Goal: Communication & Community: Share content

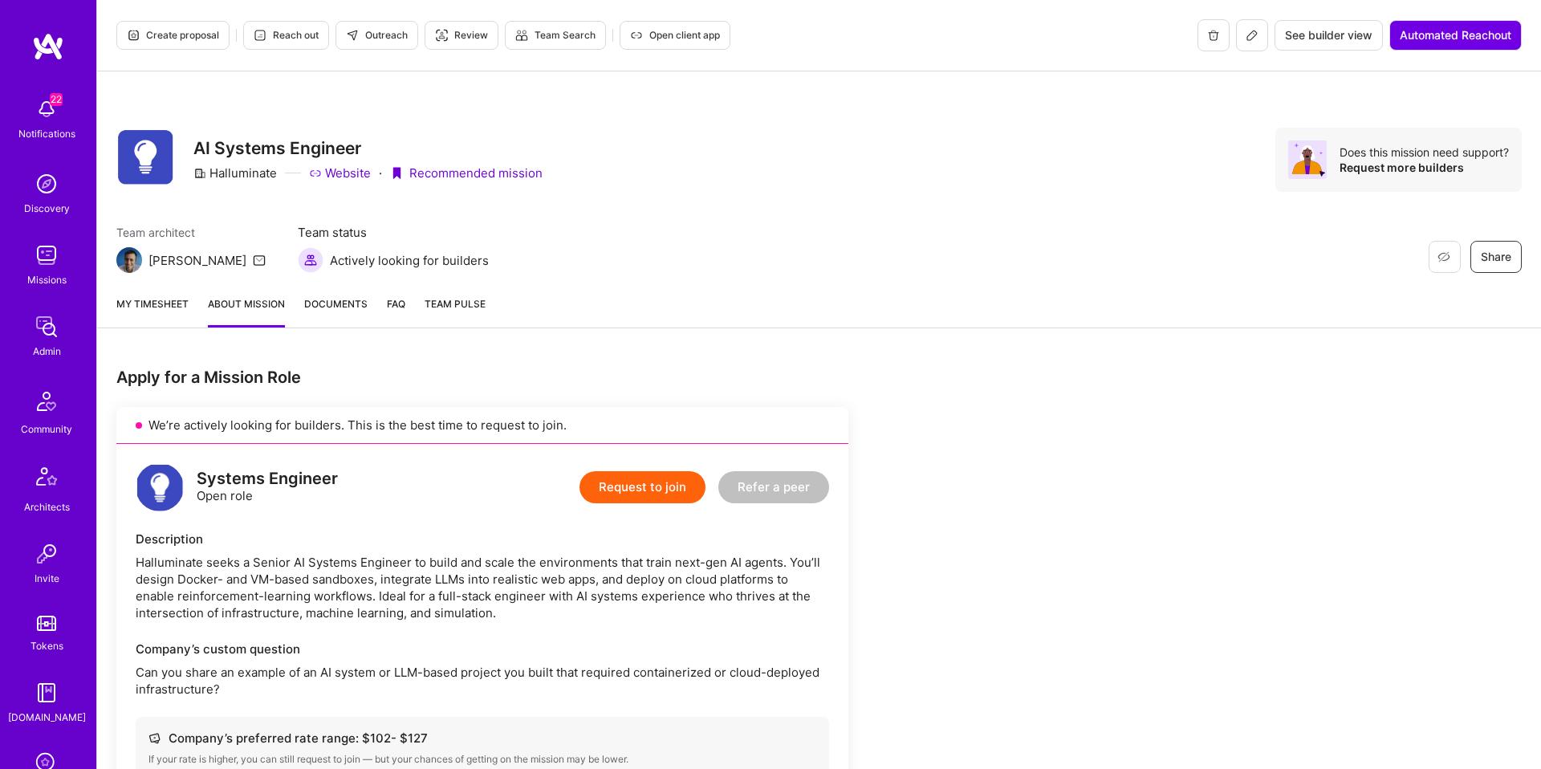
click at [375, 44] on button "Outreach" at bounding box center [377, 35] width 83 height 29
click at [397, 37] on span "Outreach" at bounding box center [377, 33] width 62 height 14
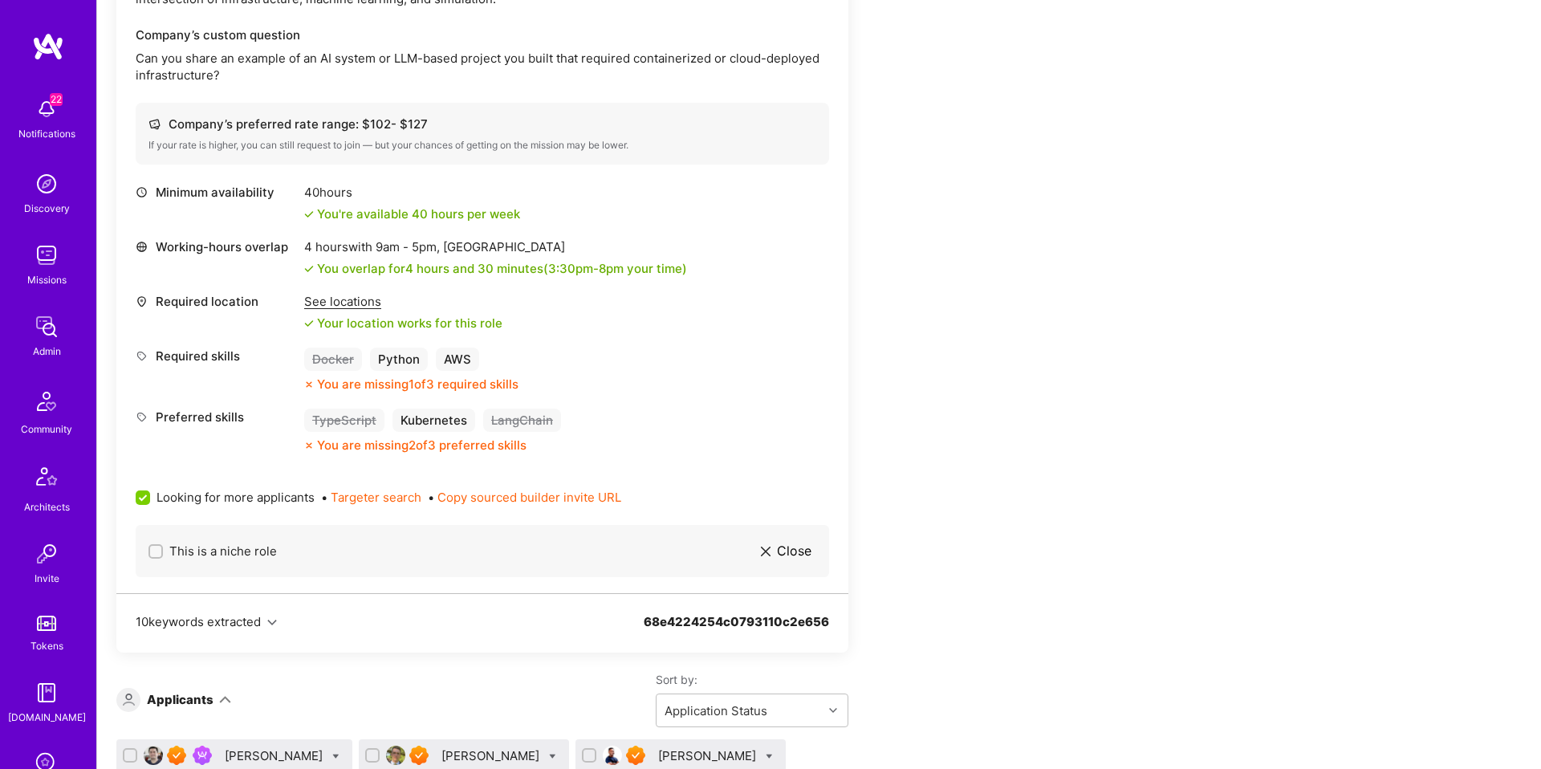
scroll to position [0, 0]
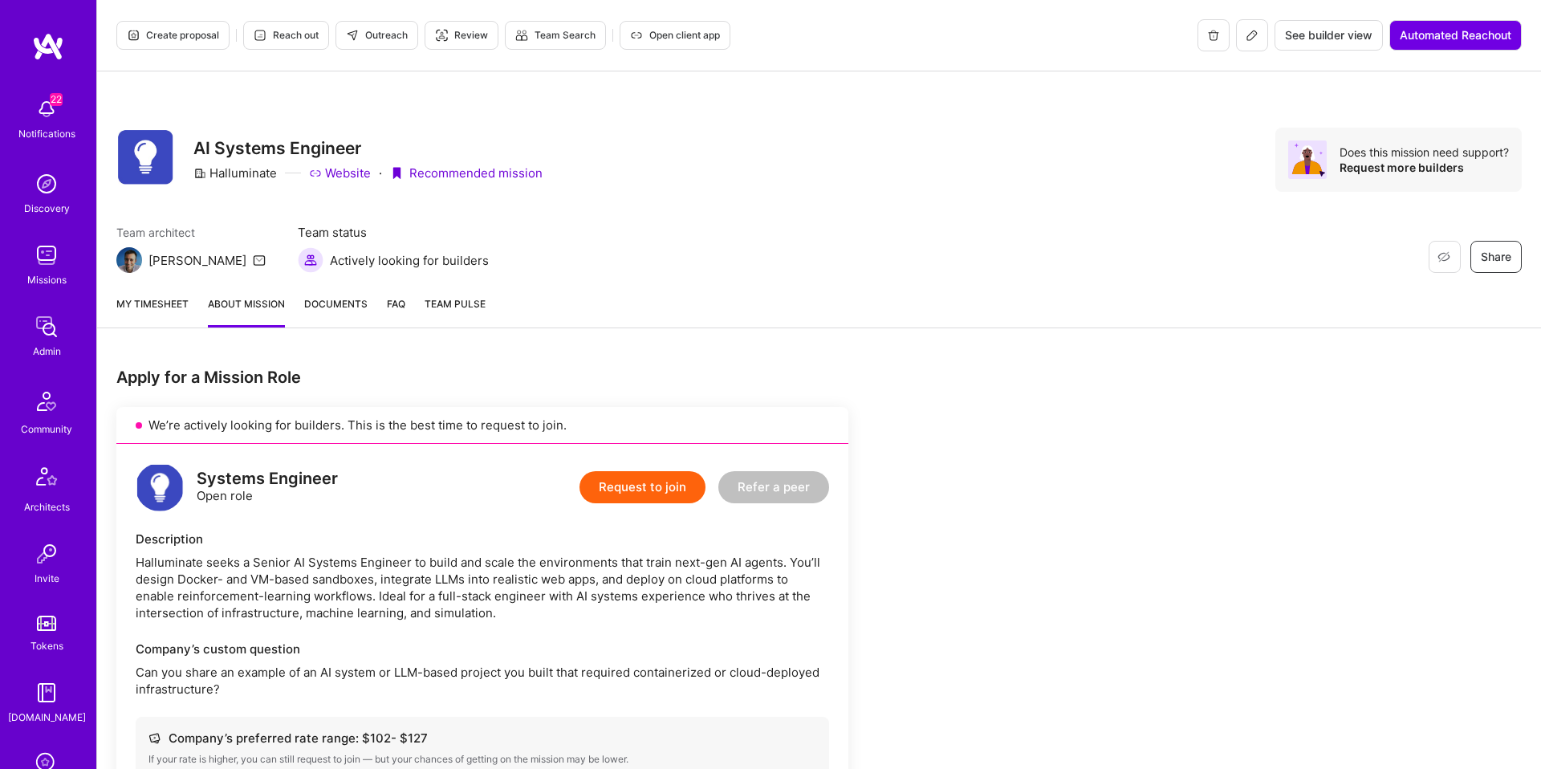
click at [1253, 39] on icon at bounding box center [1252, 35] width 13 height 13
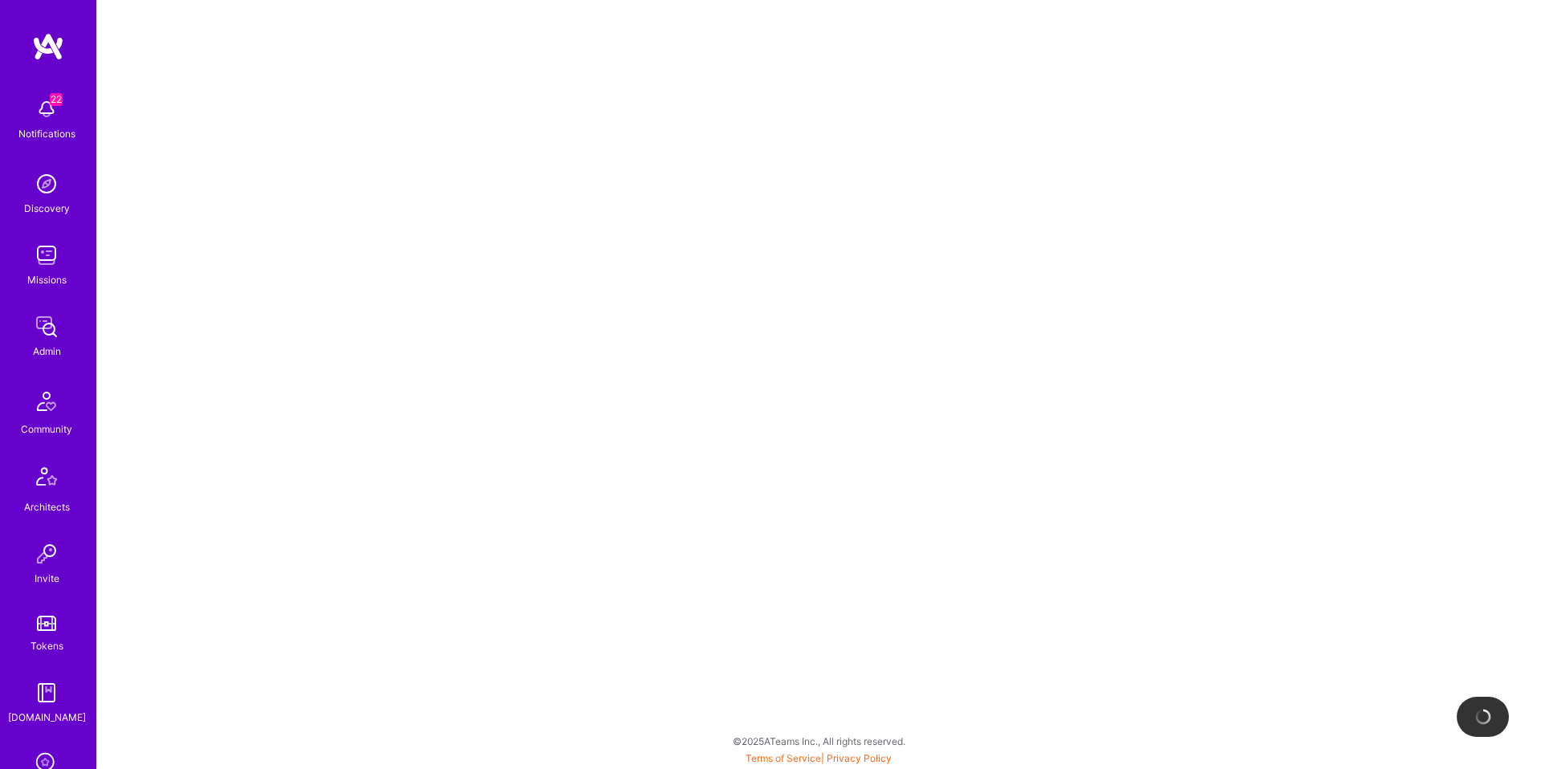
select select "Published"
select select "Collect"
select select "BiWeekly"
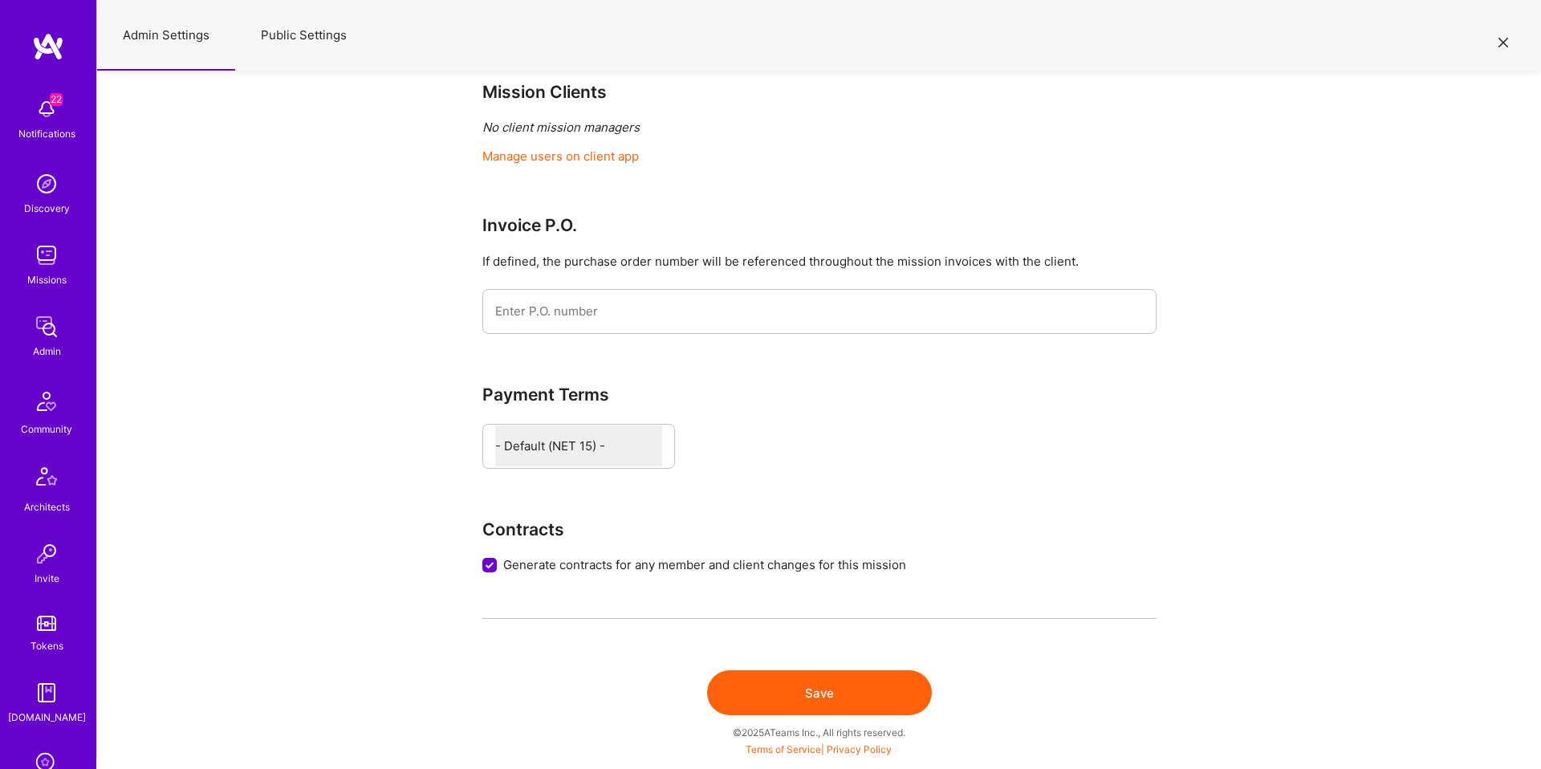
scroll to position [1024, 0]
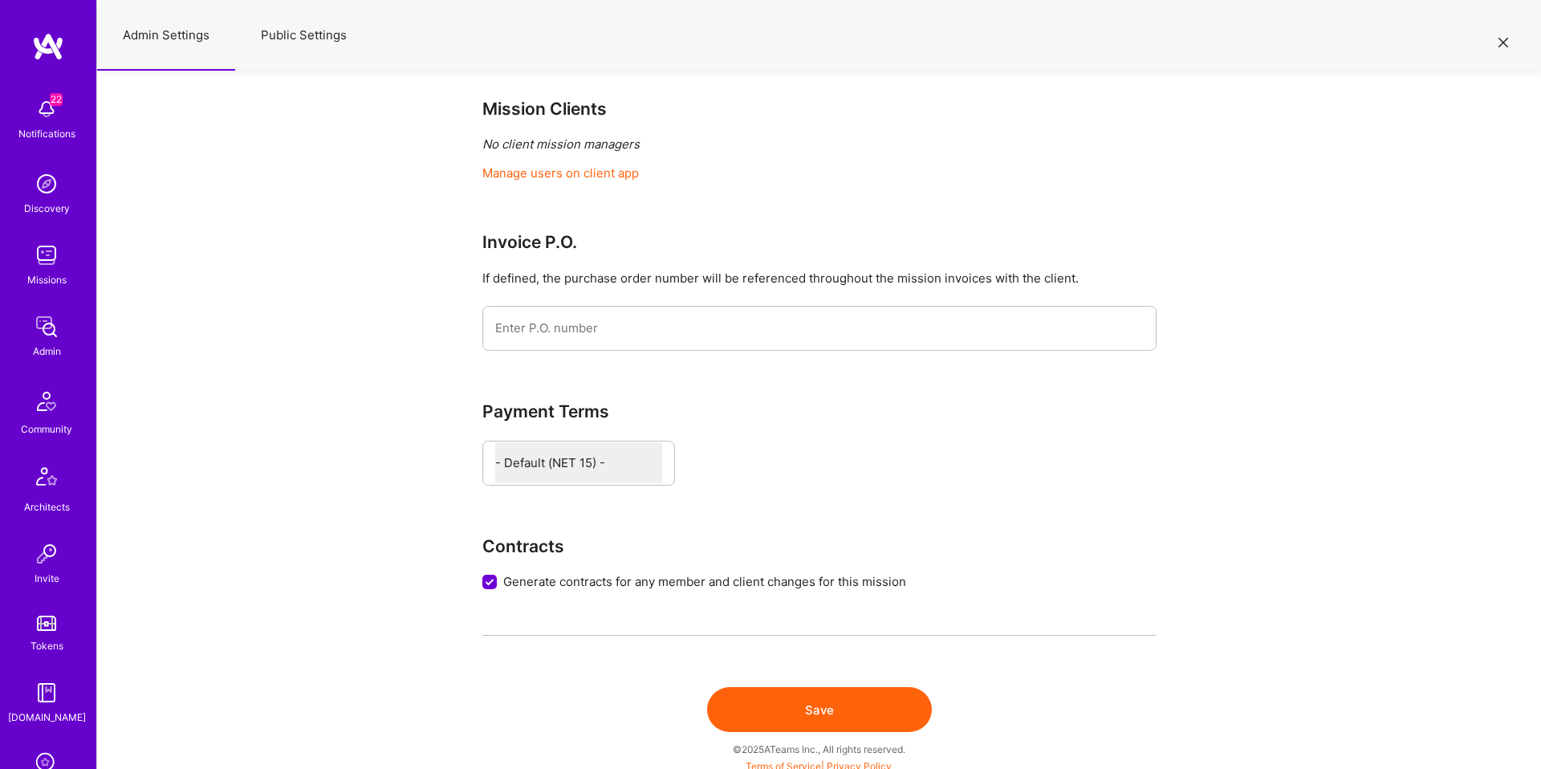
click at [342, 60] on button "Public Settings" at bounding box center [303, 35] width 137 height 71
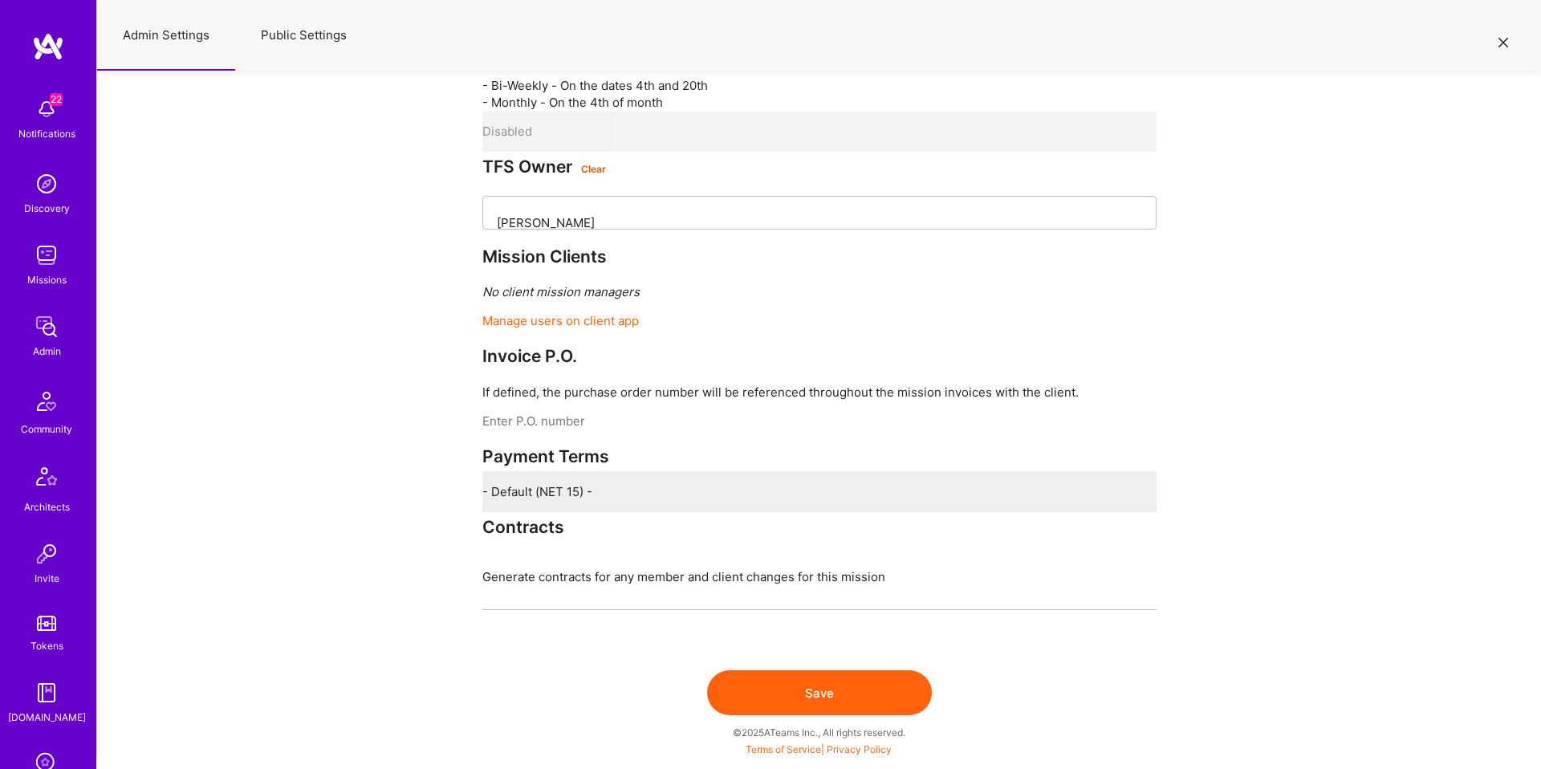
select select "All"
select select "Open"
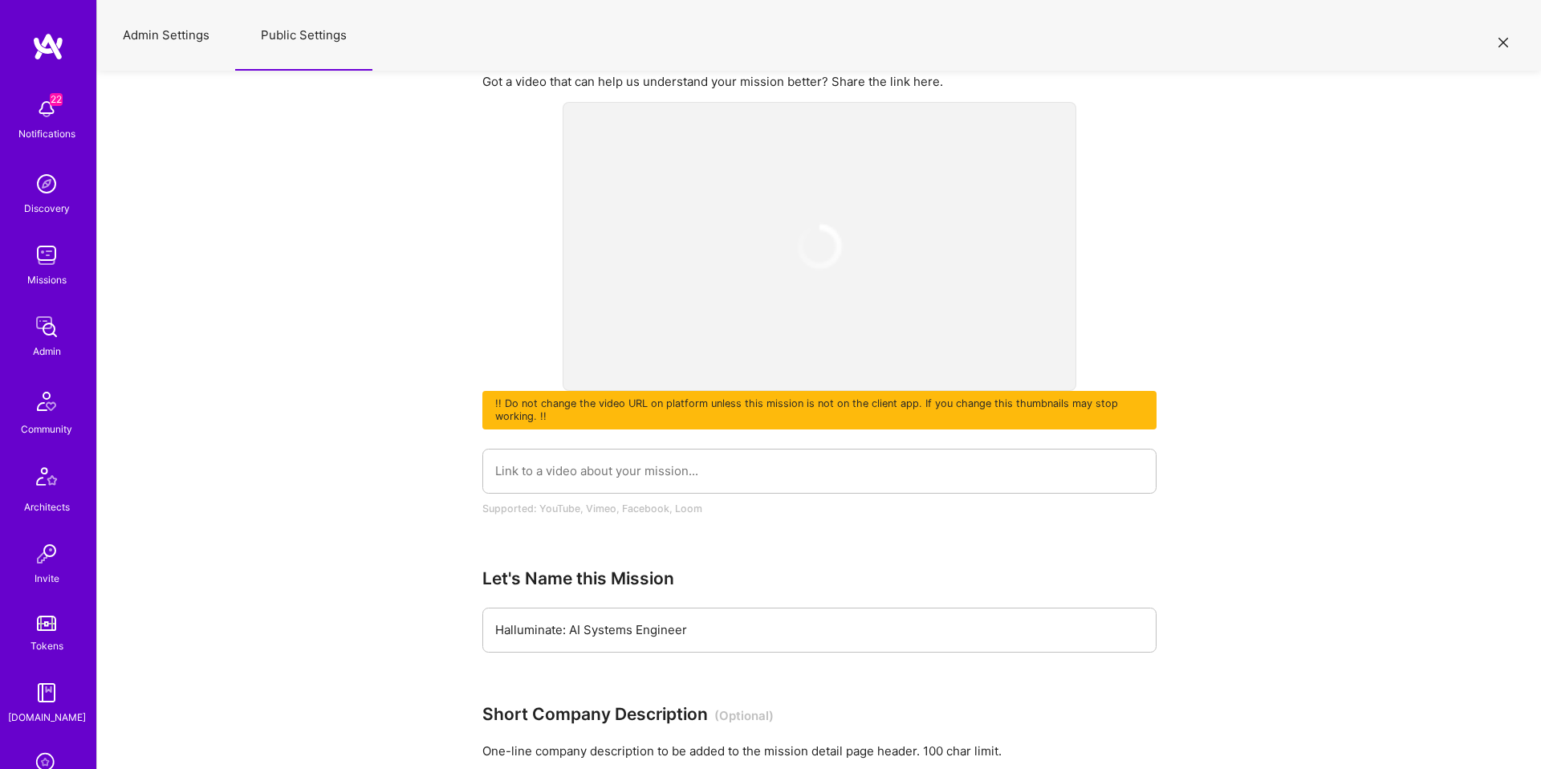
scroll to position [0, 0]
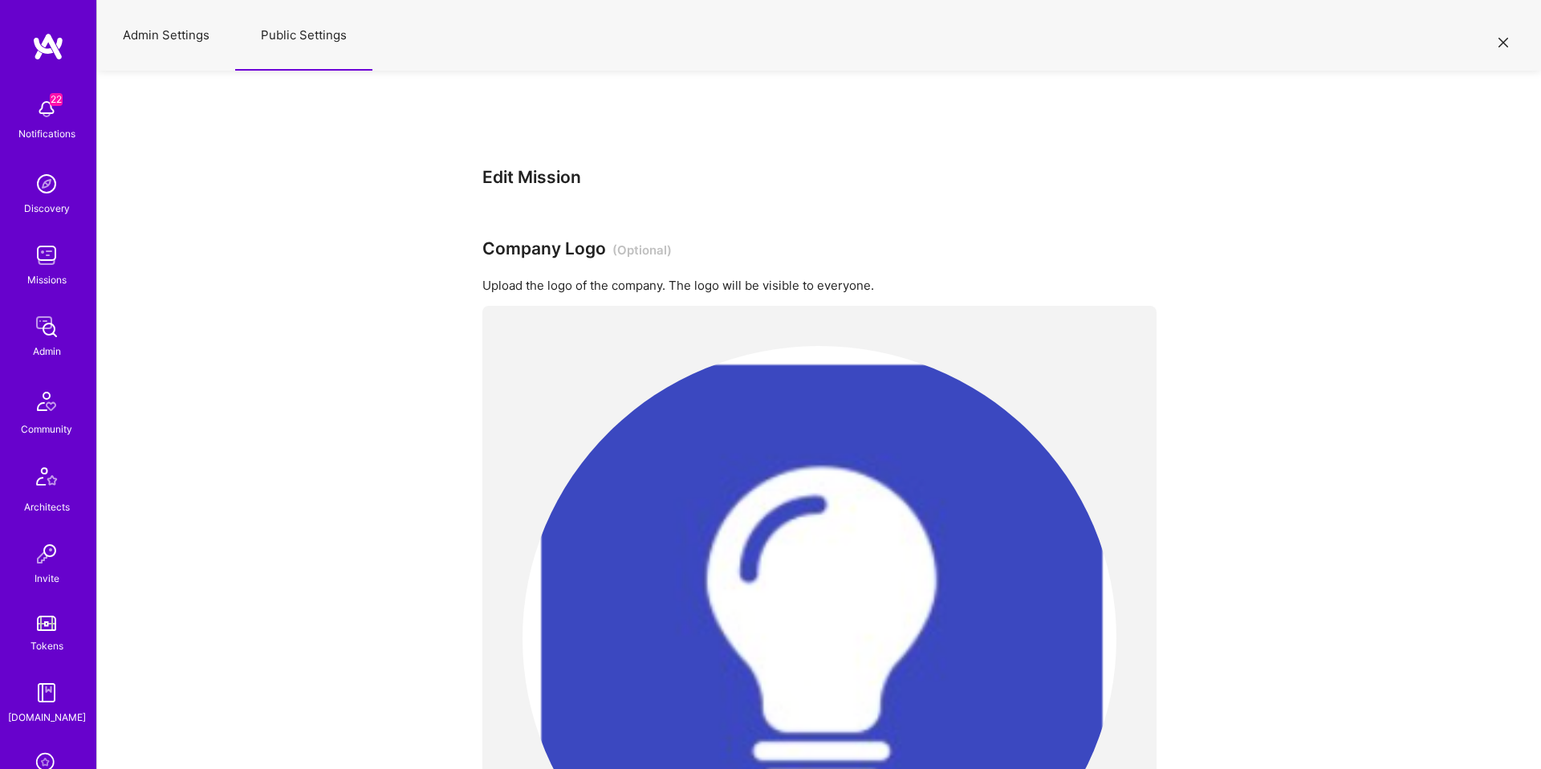
click at [342, 60] on button "Public Settings" at bounding box center [303, 35] width 137 height 71
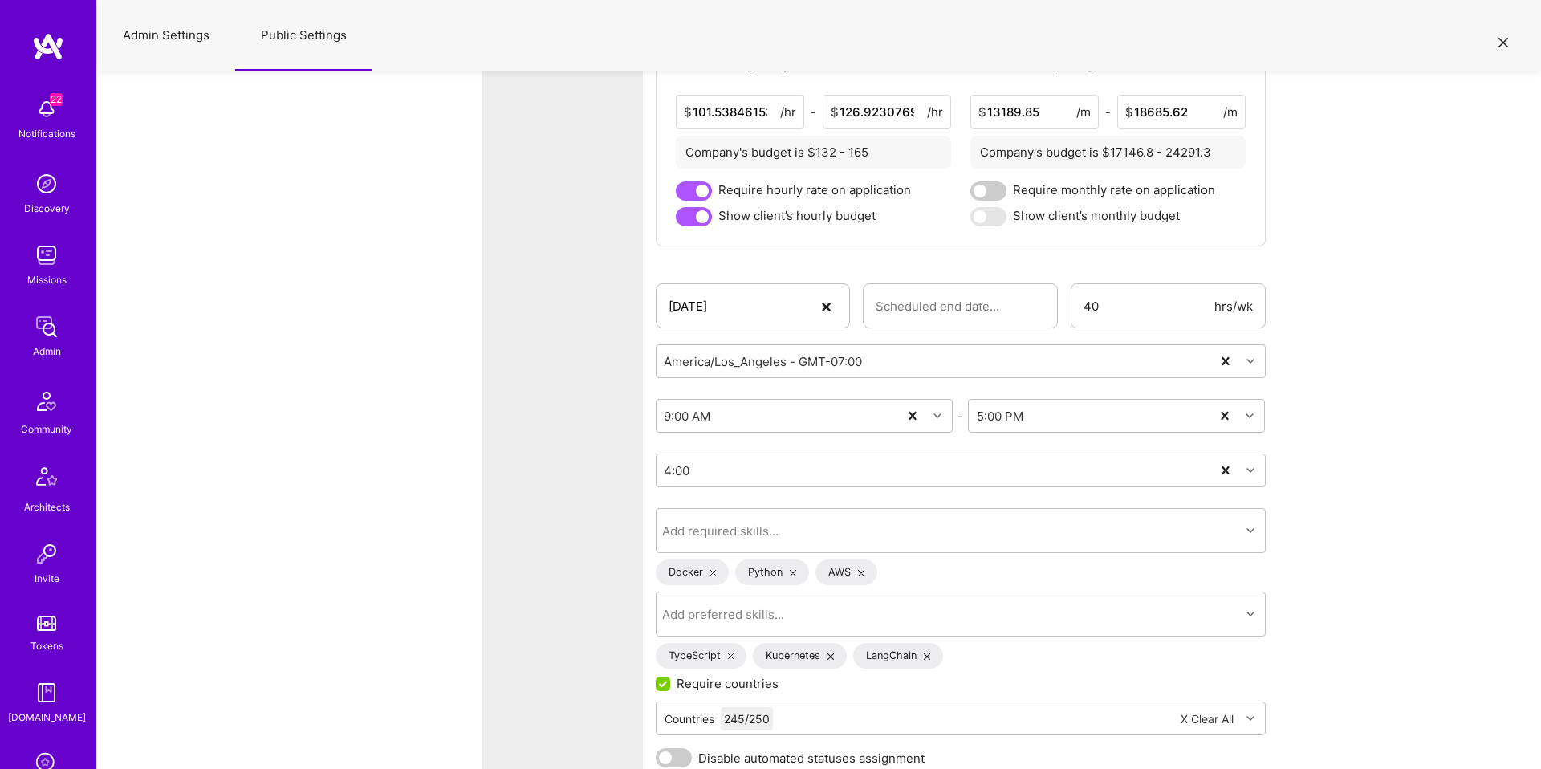
scroll to position [4918, 0]
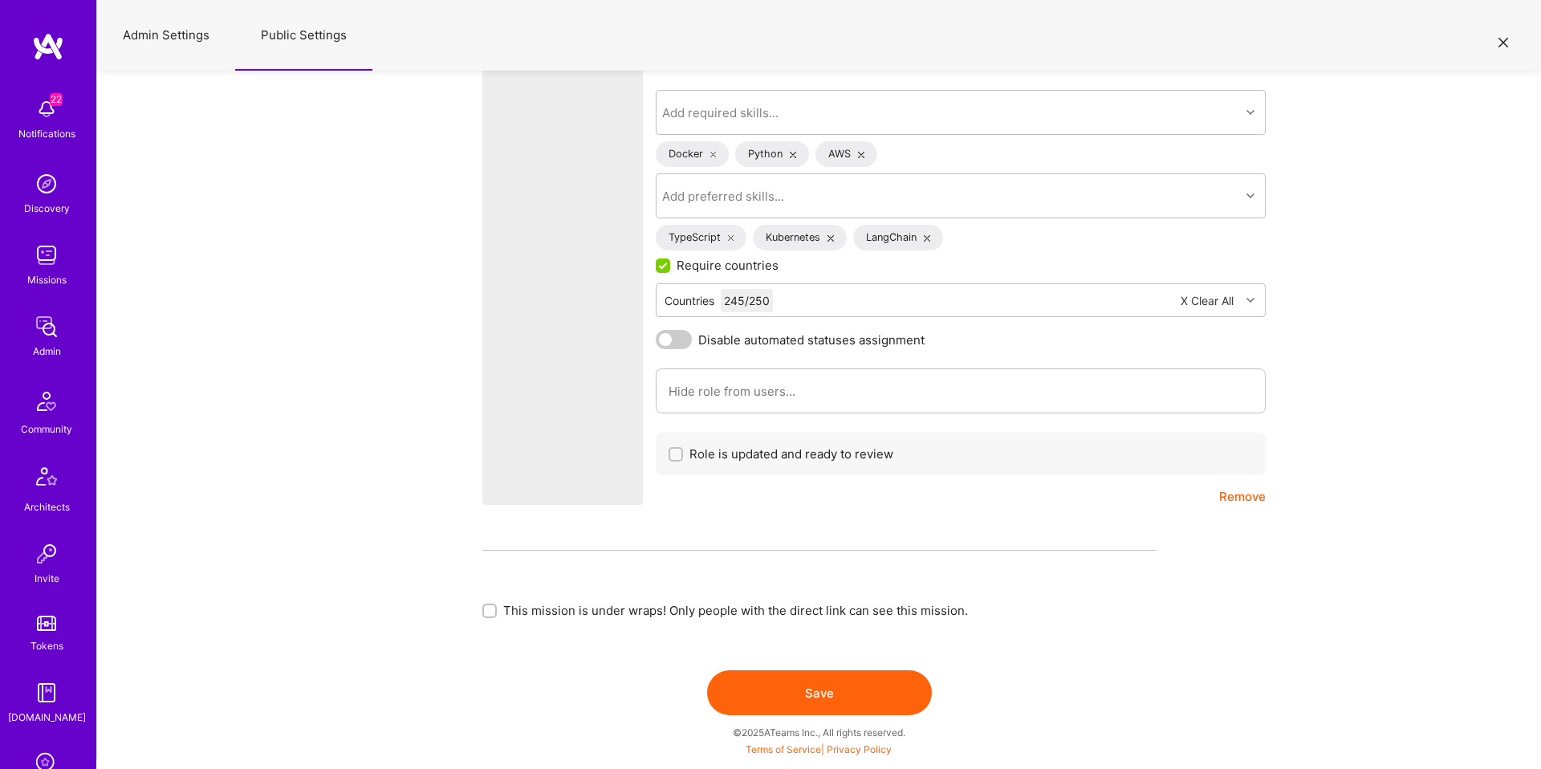
click at [1506, 38] on icon at bounding box center [1504, 43] width 10 height 10
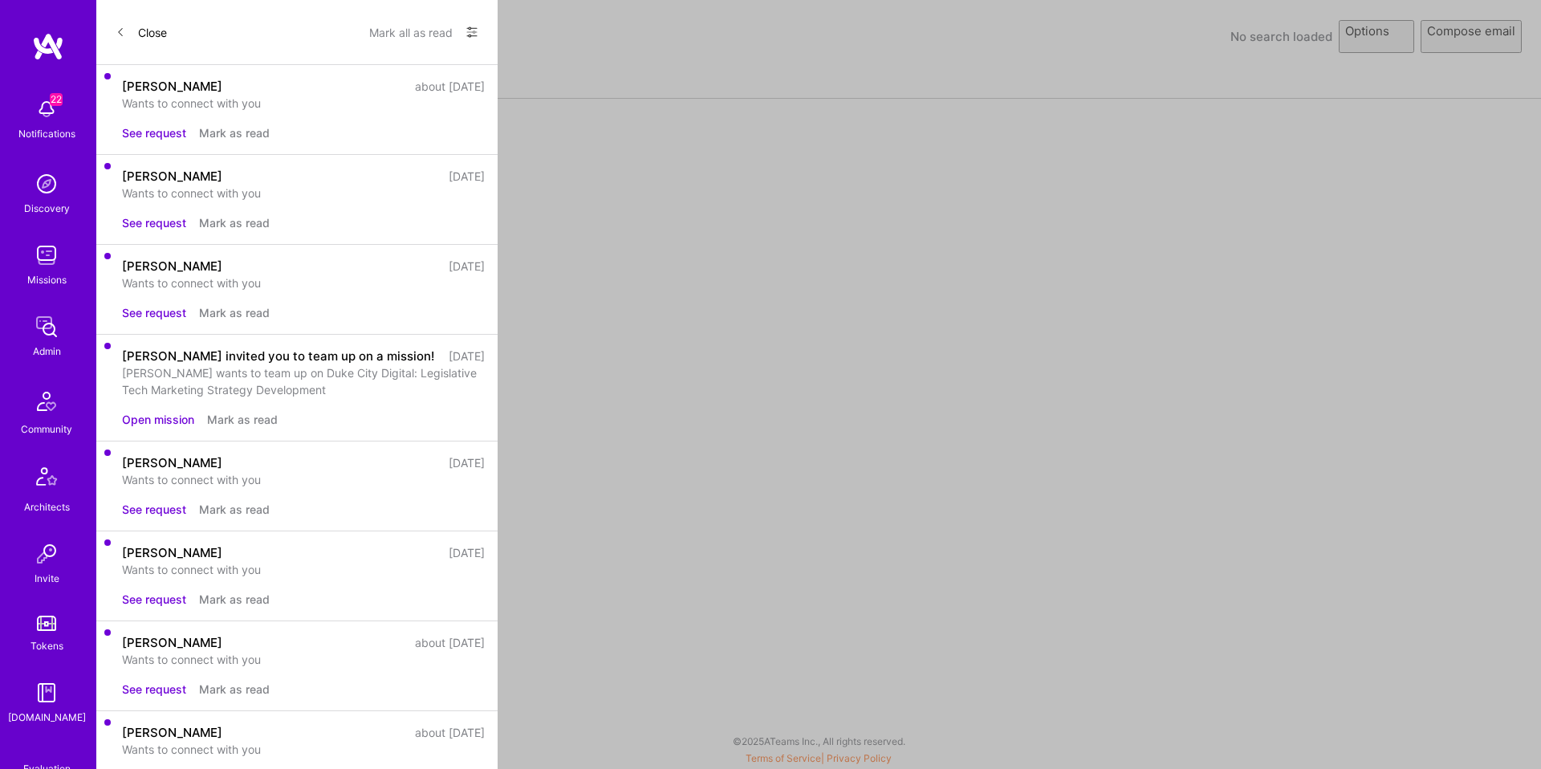
select select "rich-reachout"
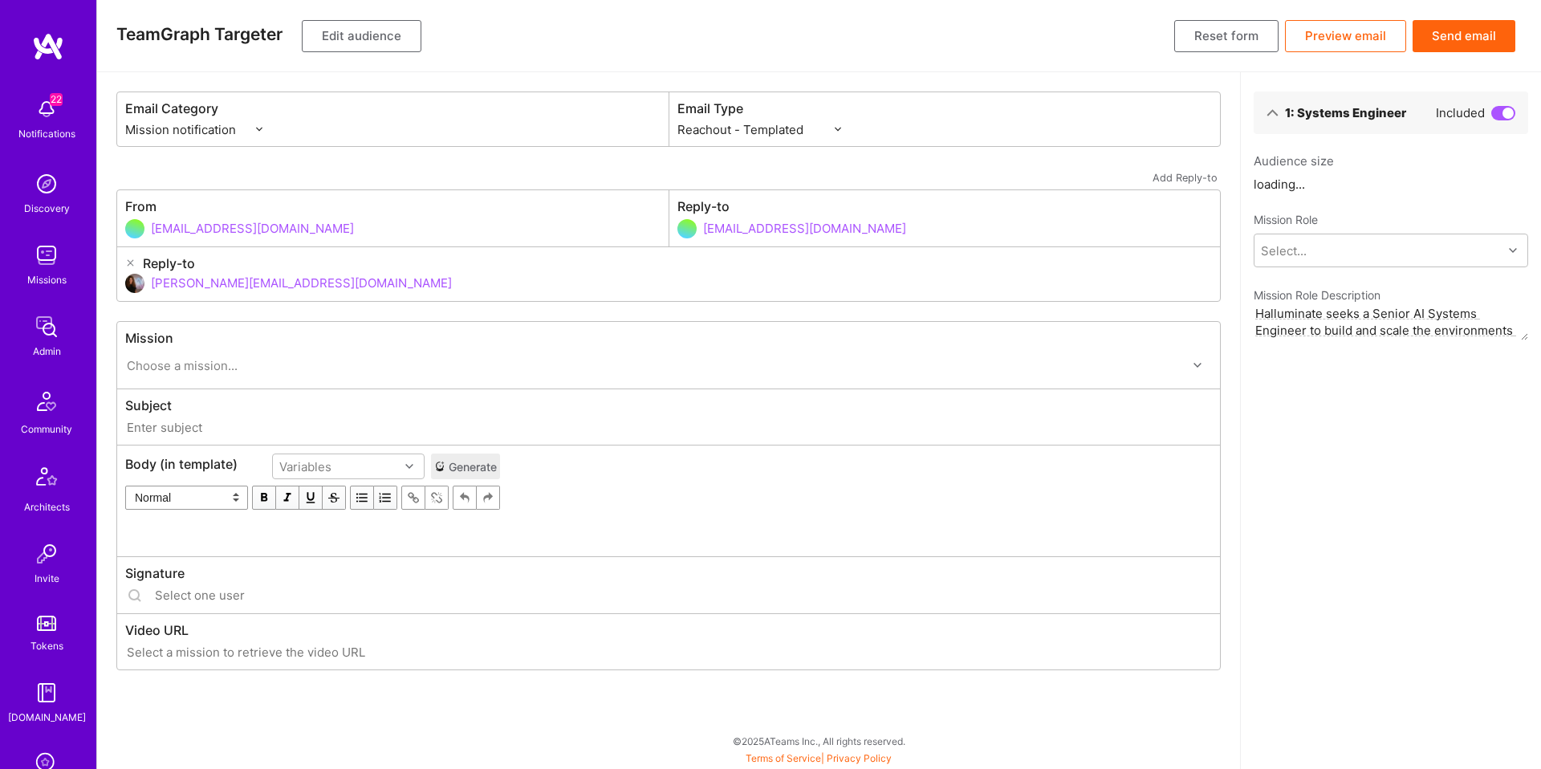
click at [370, 40] on button "Edit audience" at bounding box center [362, 36] width 120 height 32
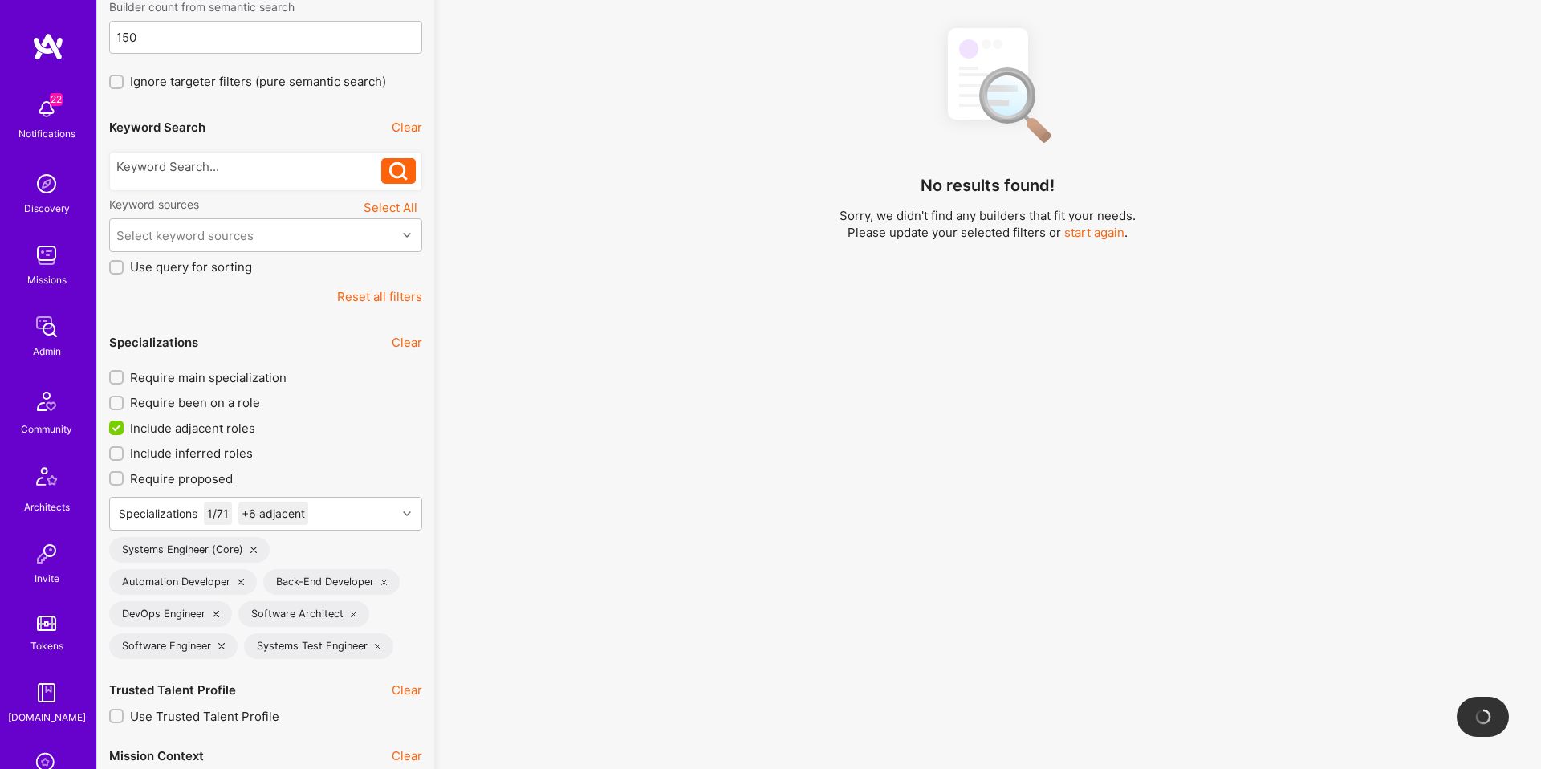
scroll to position [339, 0]
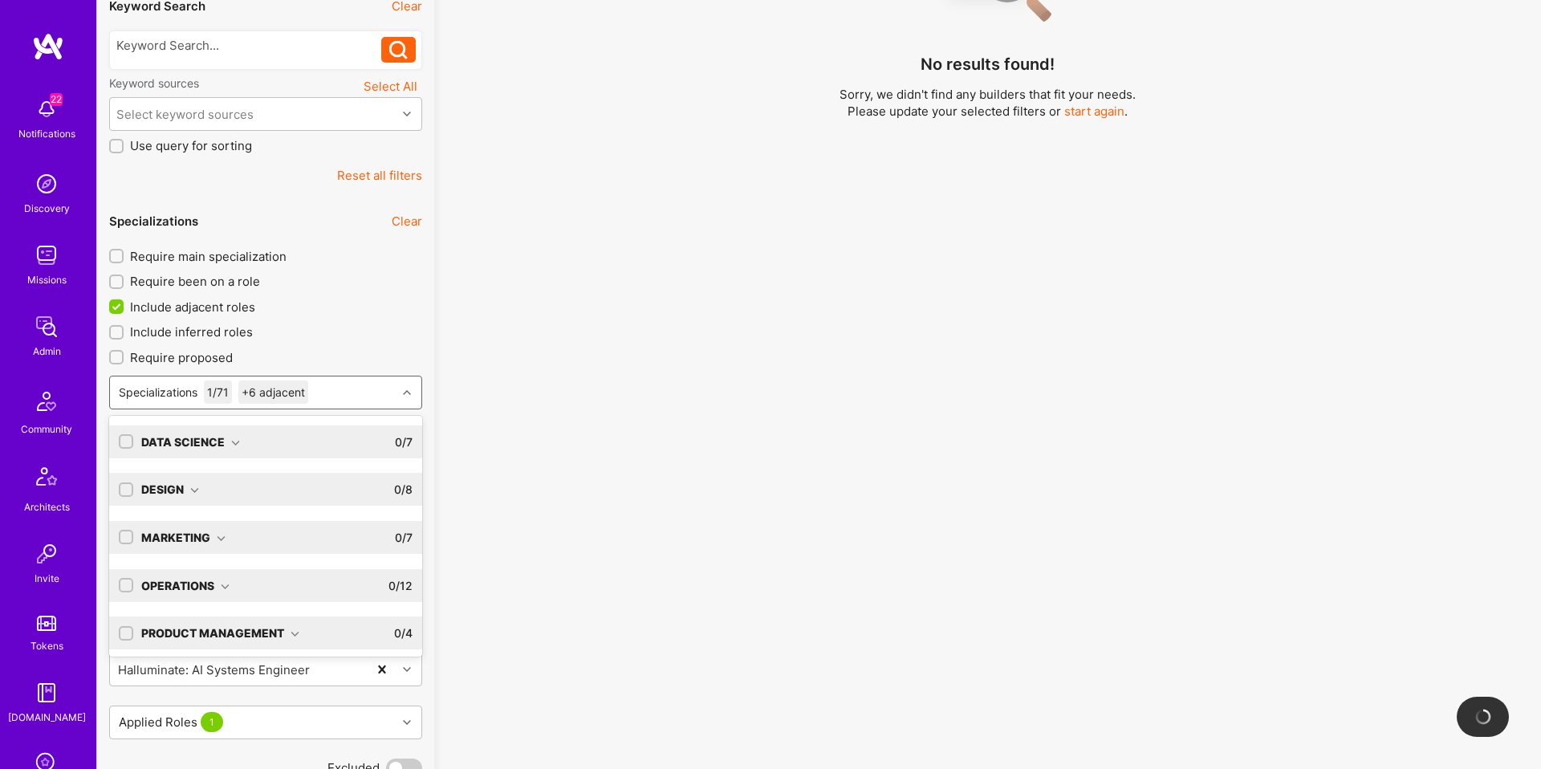
click at [343, 395] on div "Specializations 1 / 71 +6 adjacent" at bounding box center [253, 392] width 287 height 32
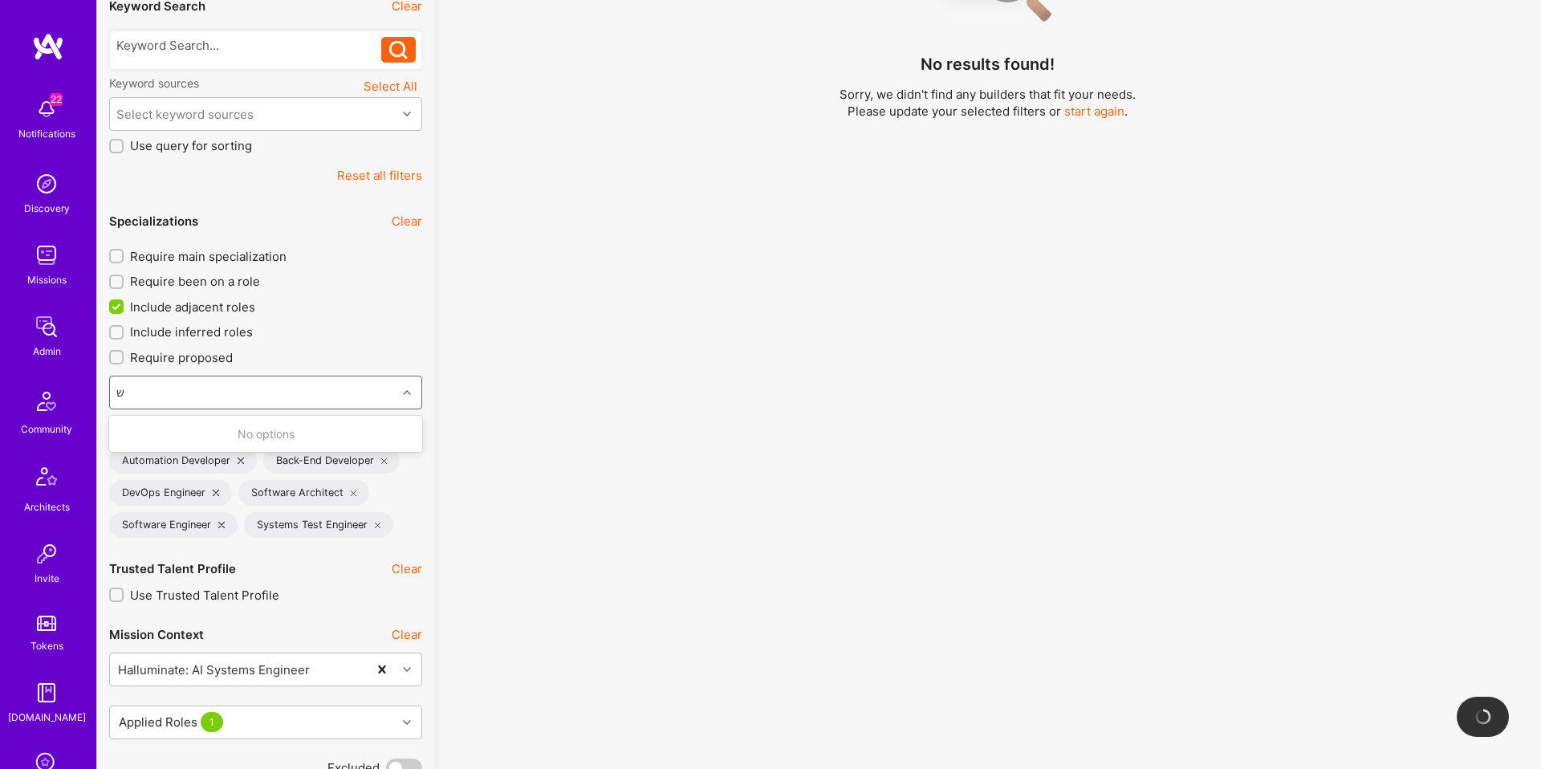
type input "שן"
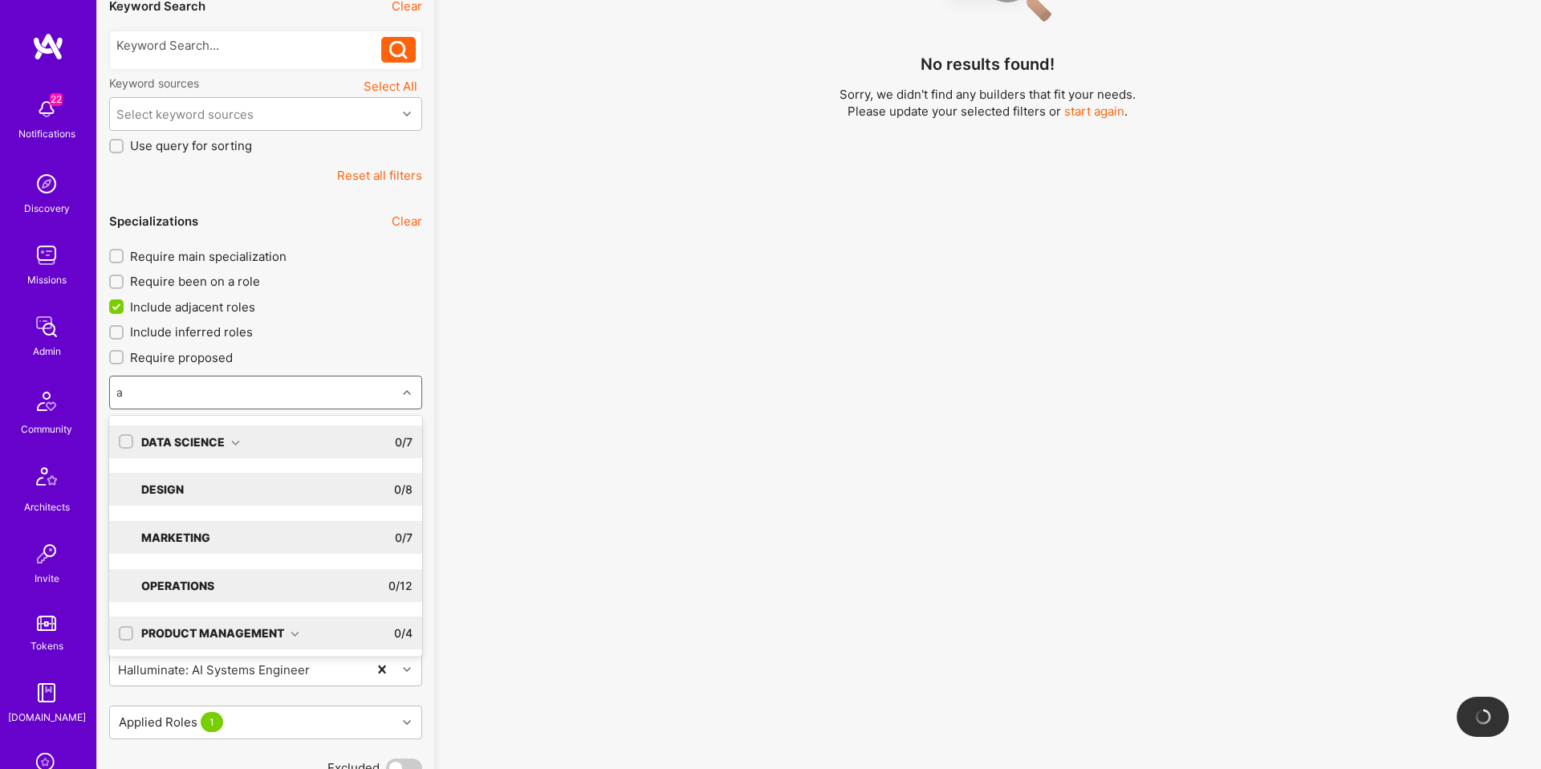
type input "ai"
click at [287, 523] on div "Software Engineering 1 / 32" at bounding box center [272, 537] width 279 height 33
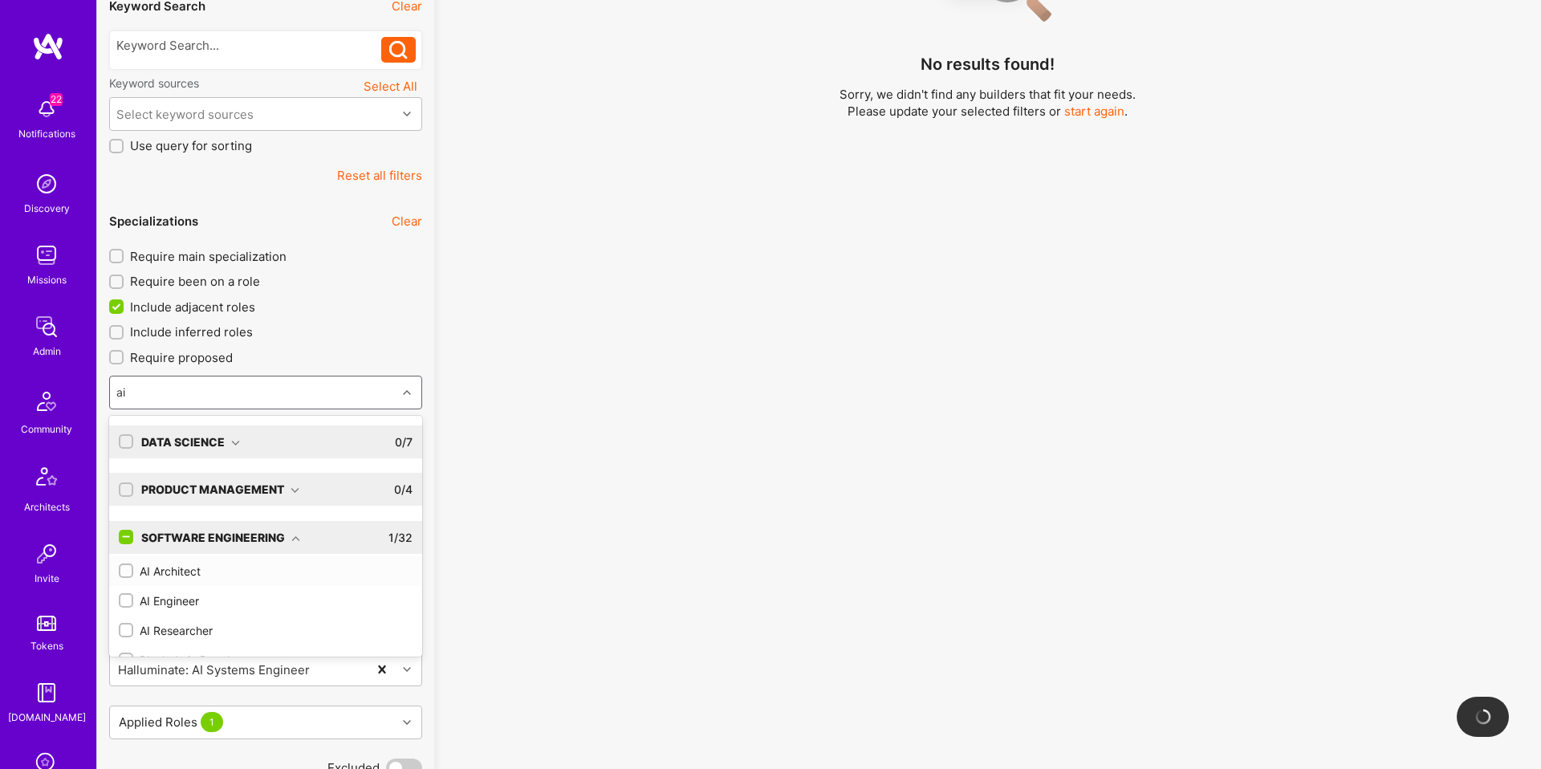
click at [126, 575] on input "checkbox" at bounding box center [127, 571] width 11 height 11
checkbox input "true"
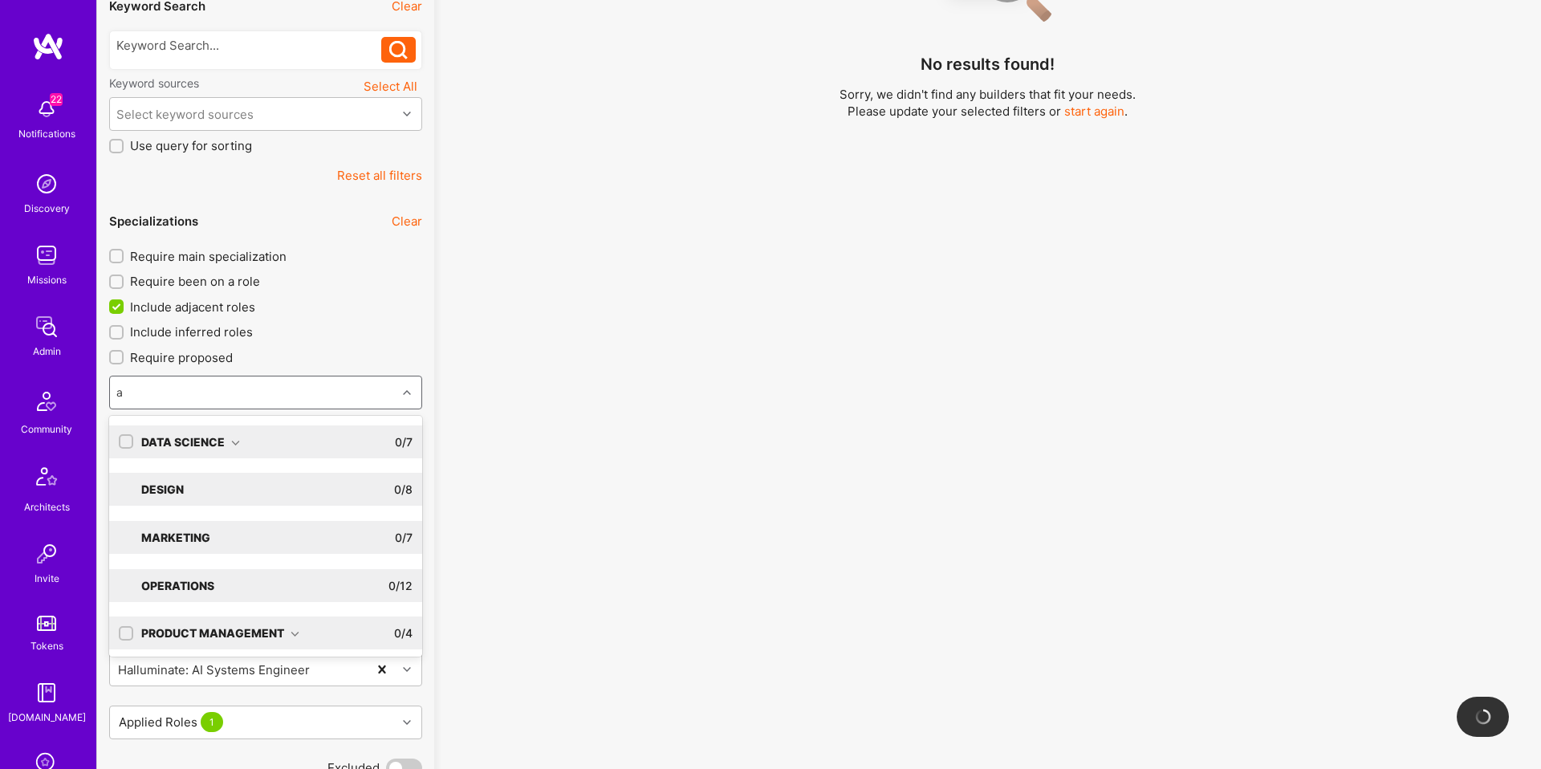
type input "ai"
click at [297, 538] on icon at bounding box center [295, 539] width 9 height 9
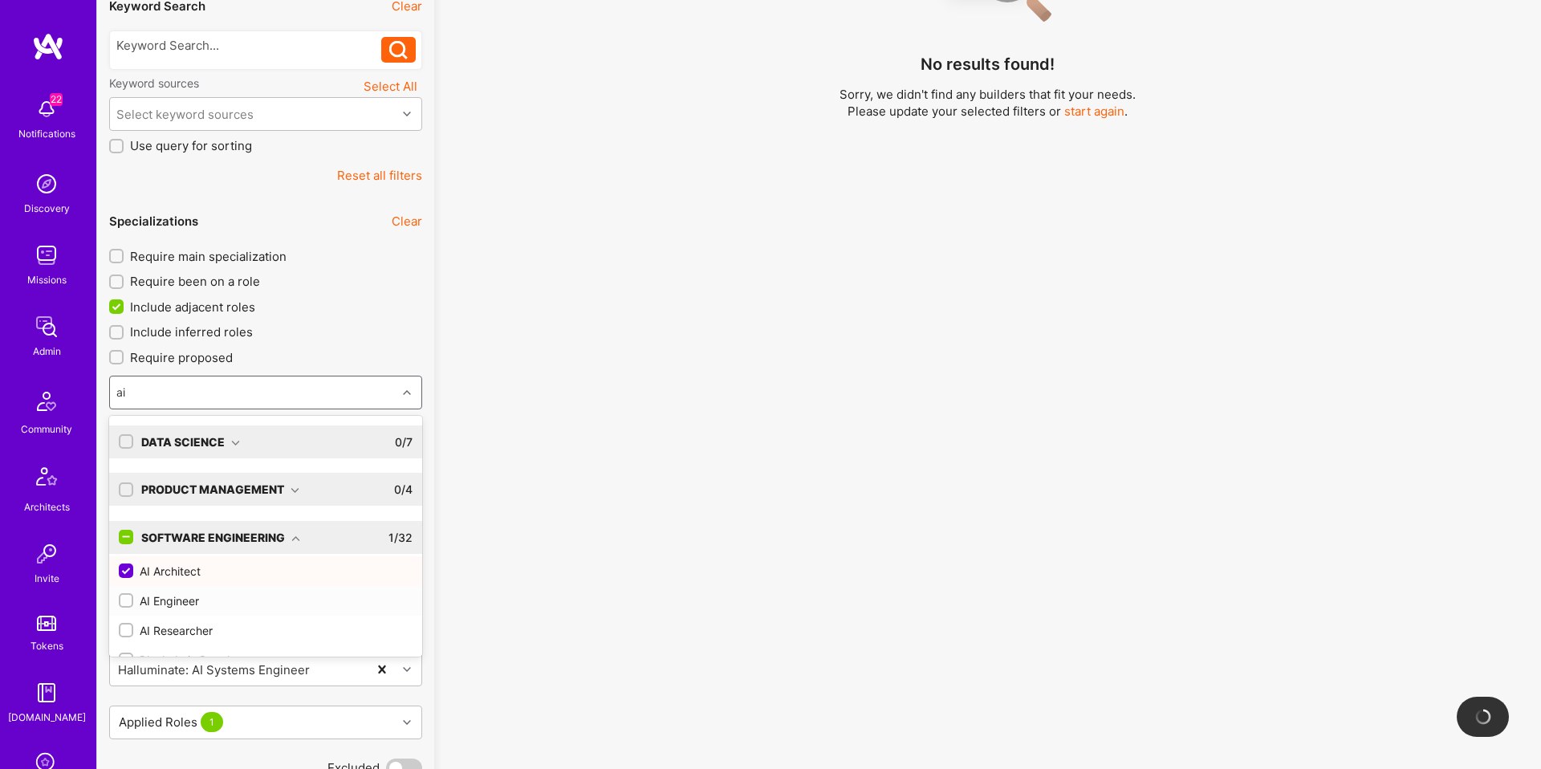
click at [158, 604] on div "AI Engineer" at bounding box center [266, 600] width 294 height 17
checkbox input "true"
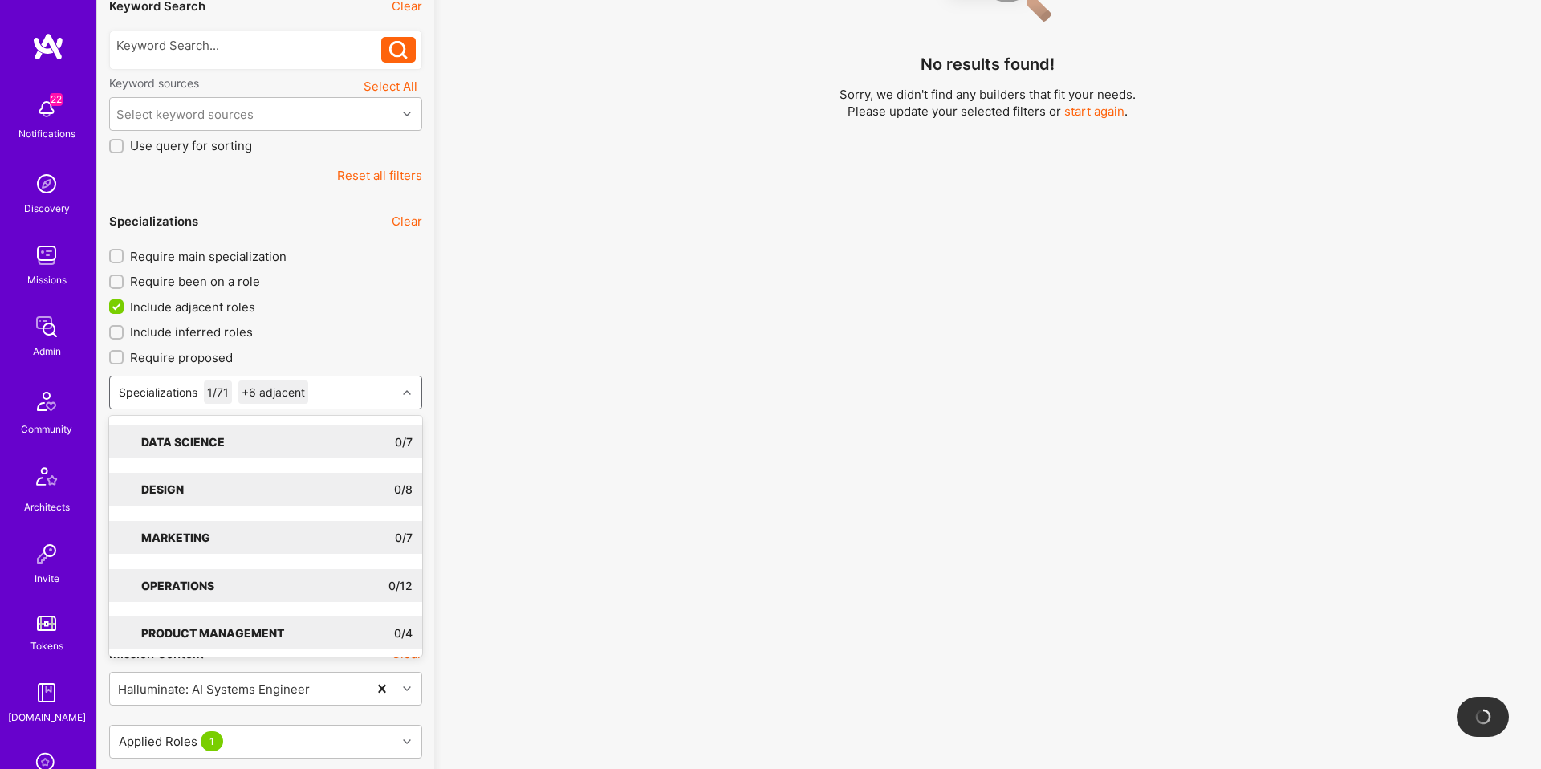
checkbox input "false"
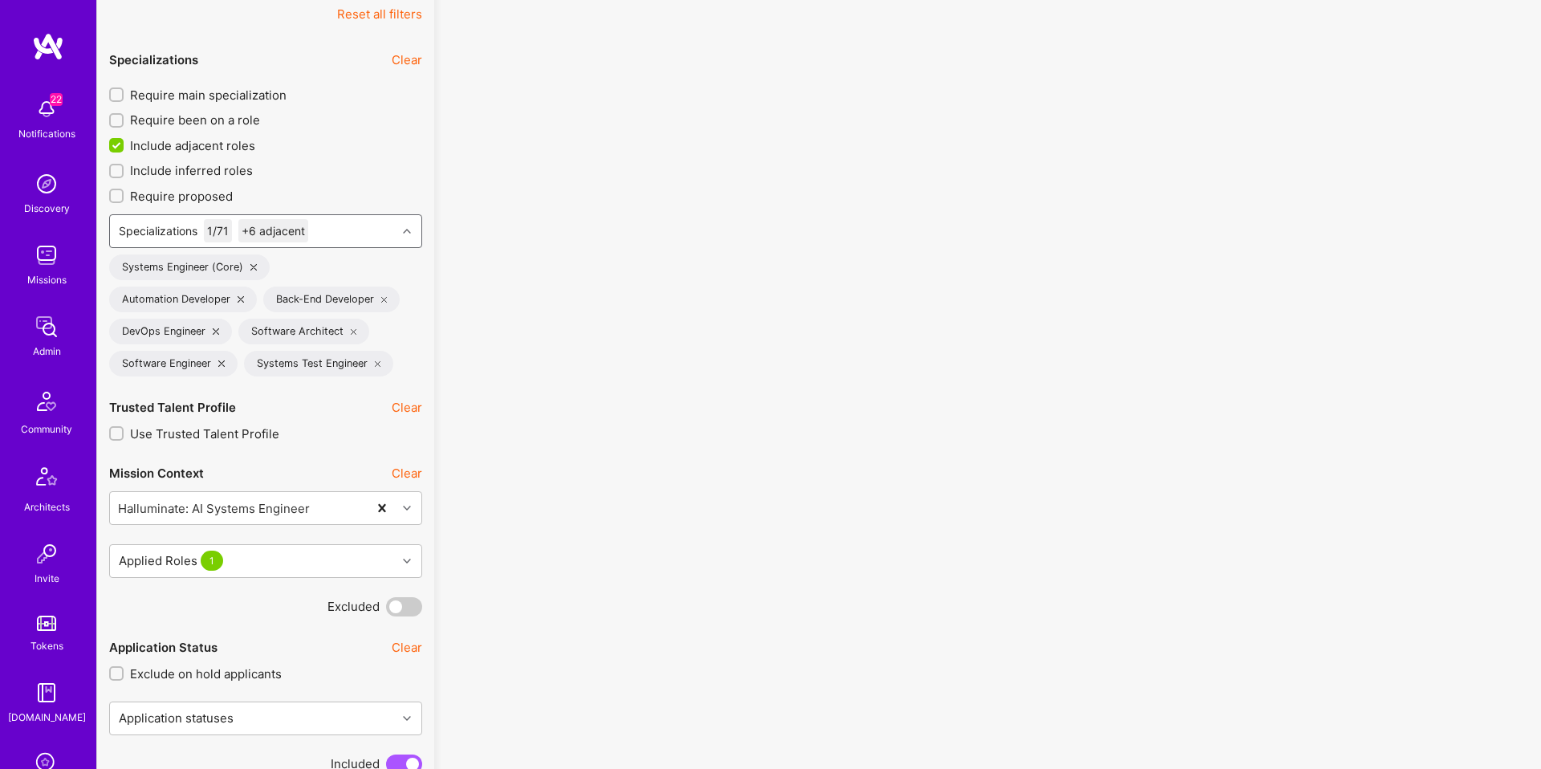
scroll to position [495, 0]
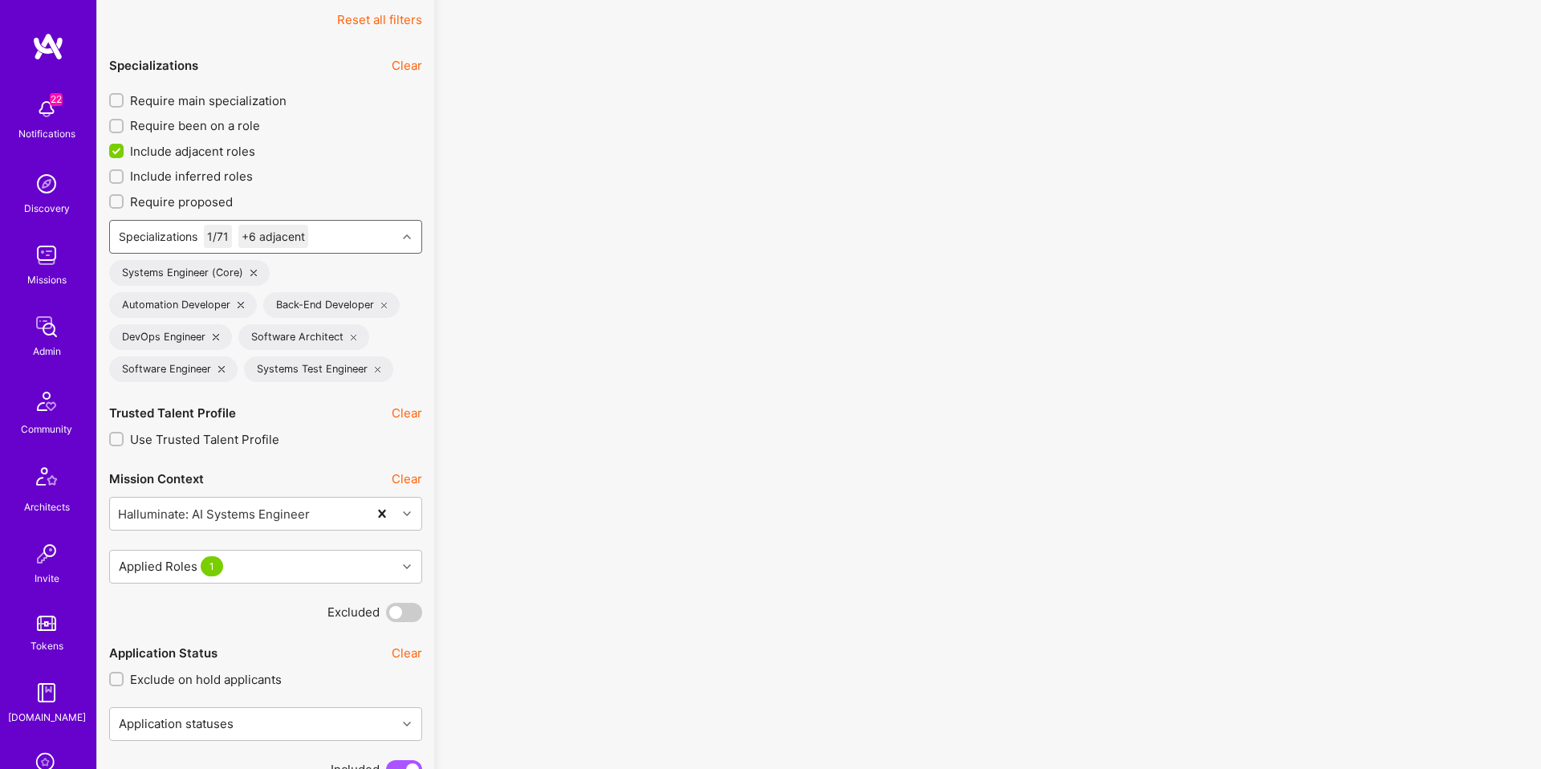
click at [366, 243] on div "Specializations 1 / 71 +6 adjacent" at bounding box center [253, 237] width 287 height 32
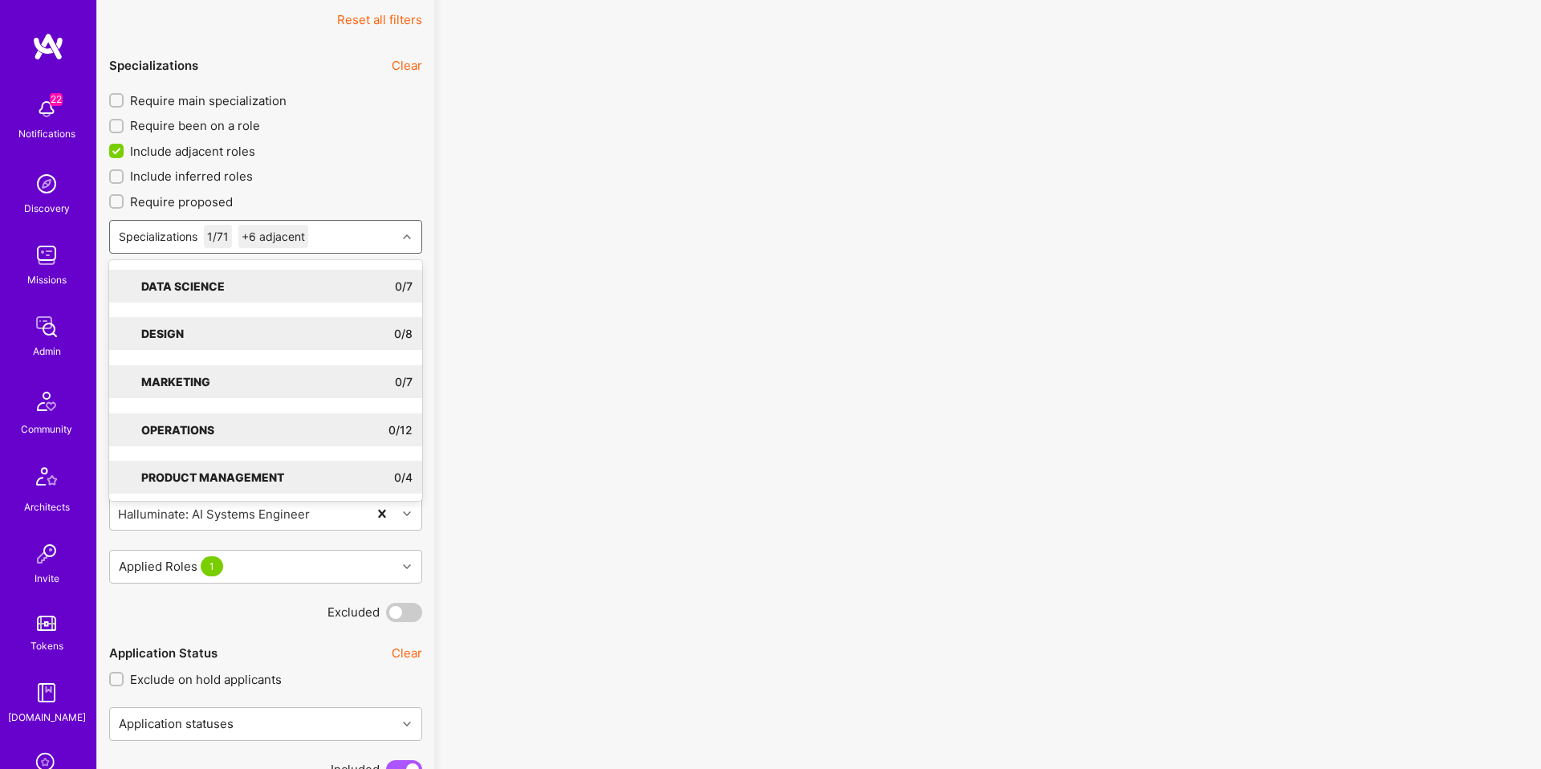
type input "ש"
type input "ai"
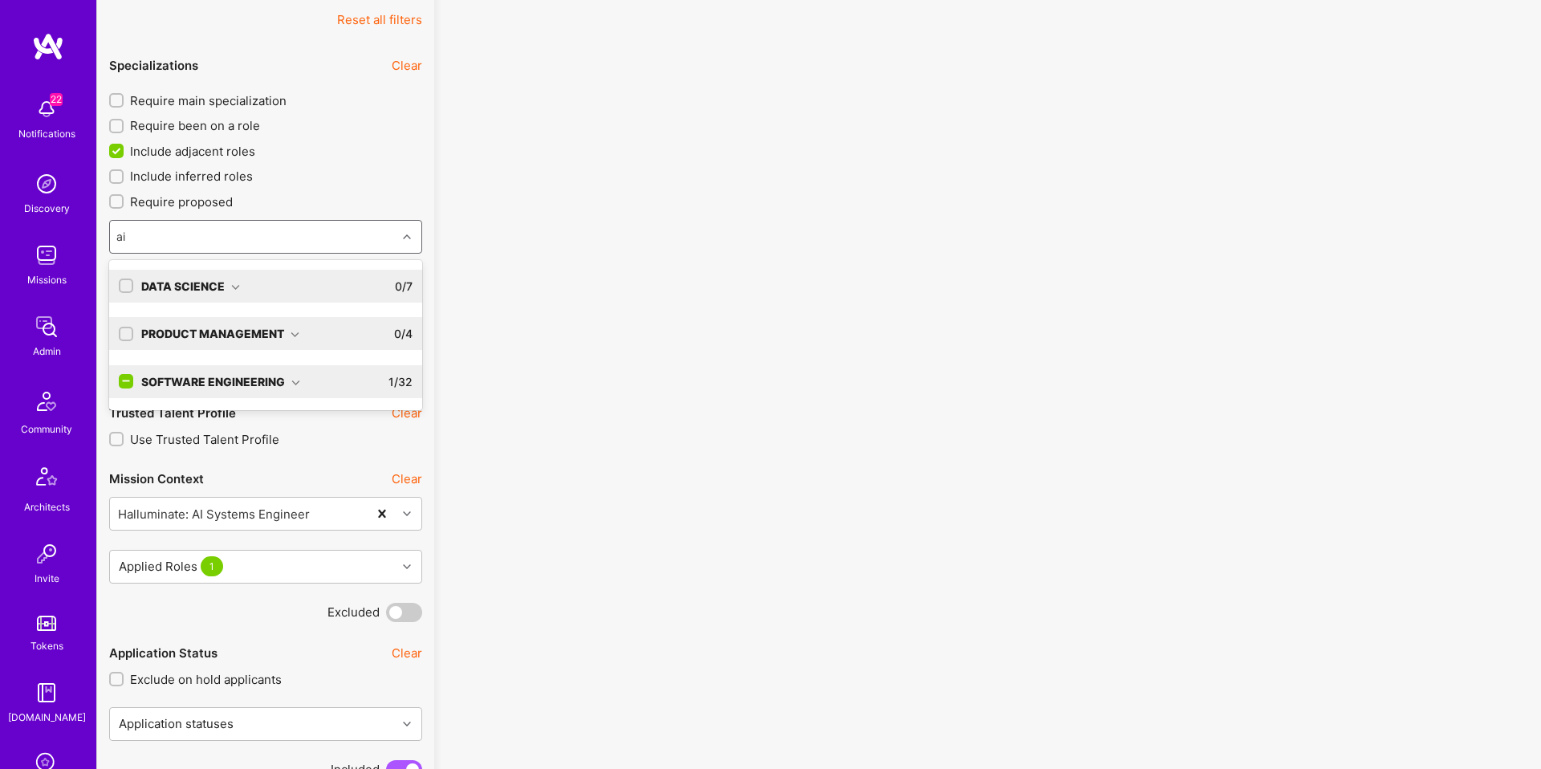
click at [299, 379] on icon at bounding box center [295, 383] width 9 height 9
click at [126, 414] on input "checkbox" at bounding box center [127, 415] width 11 height 11
checkbox input "true"
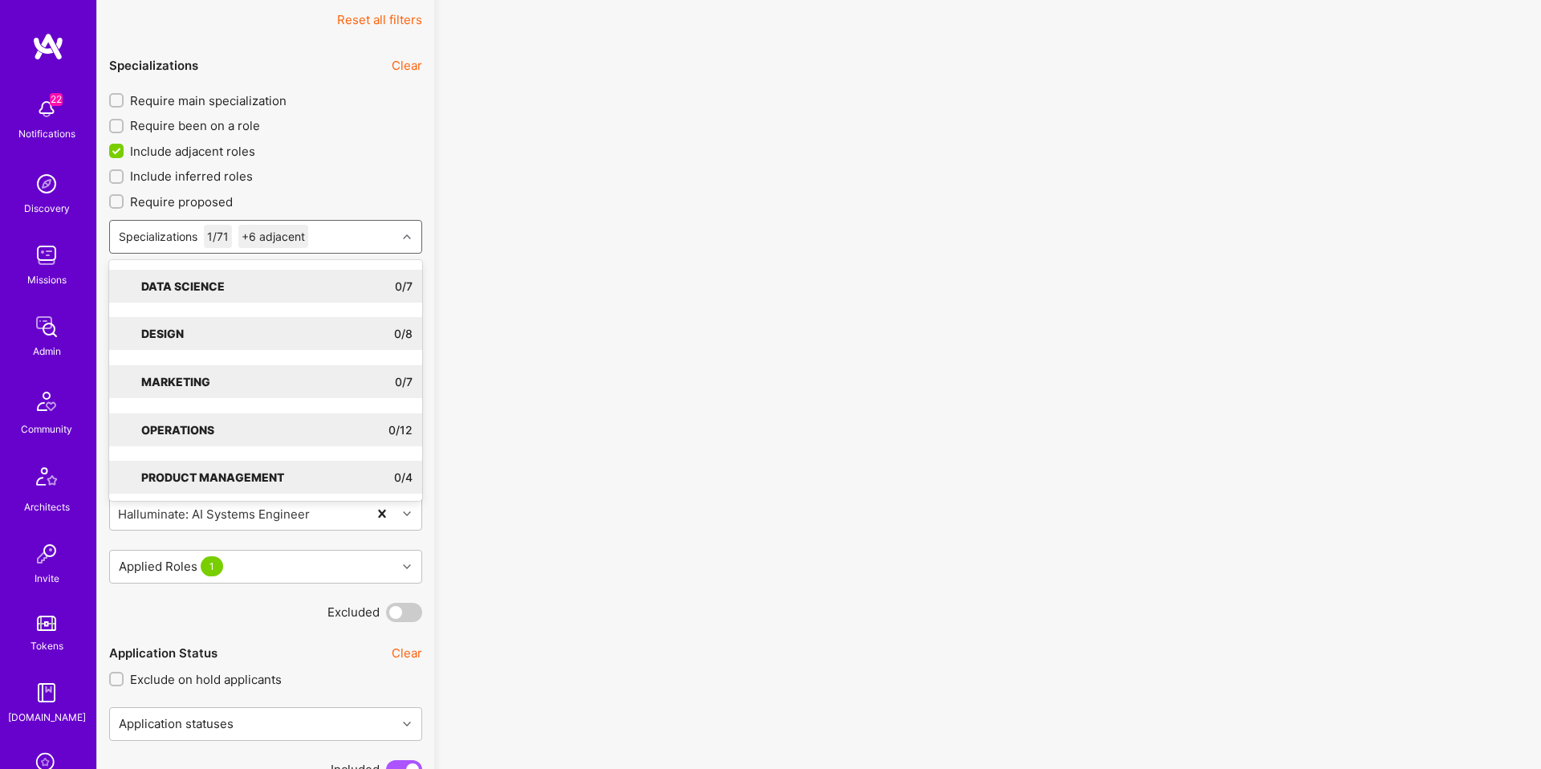
type input "a"
checkbox input "true"
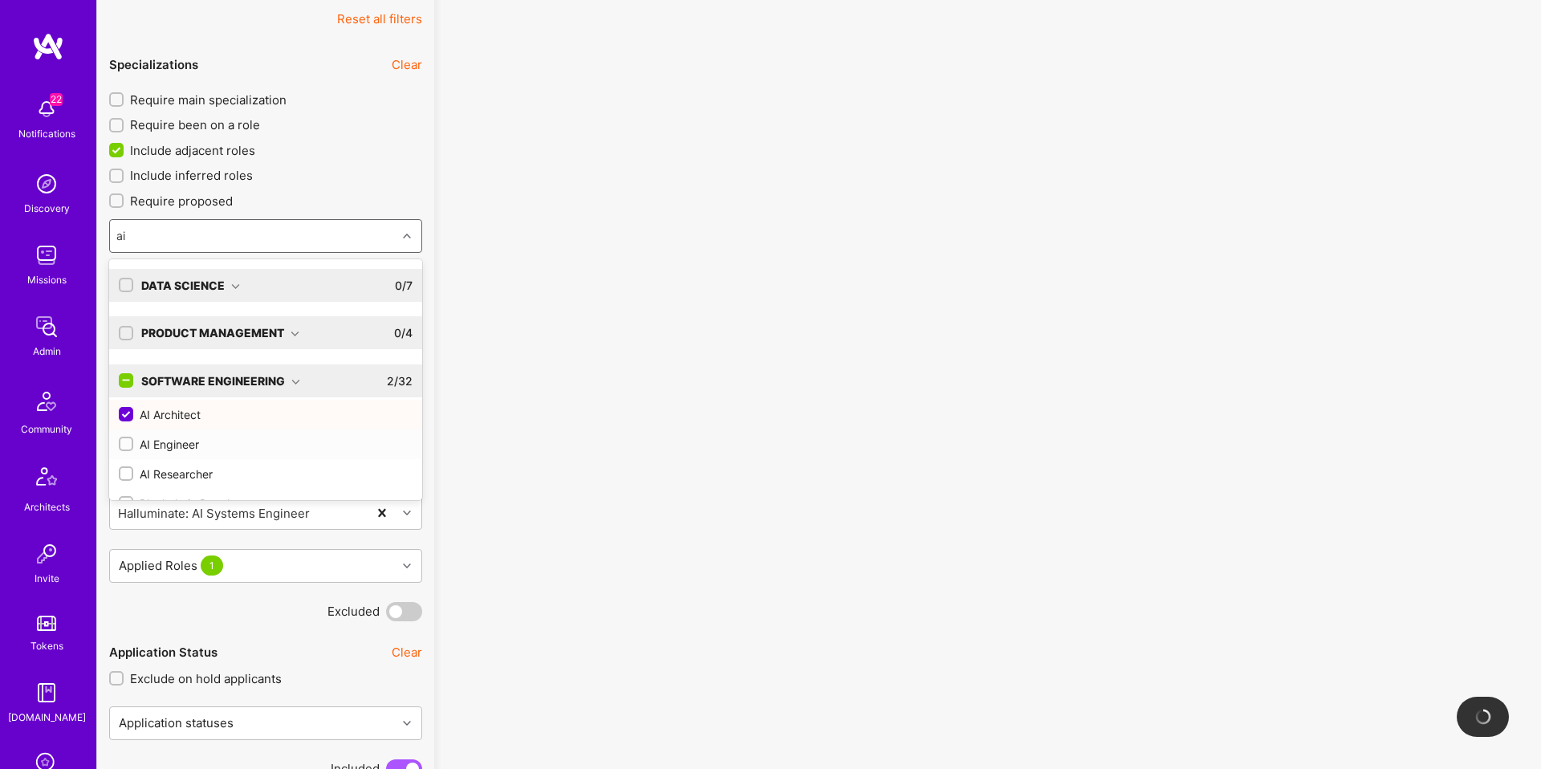
scroll to position [28, 0]
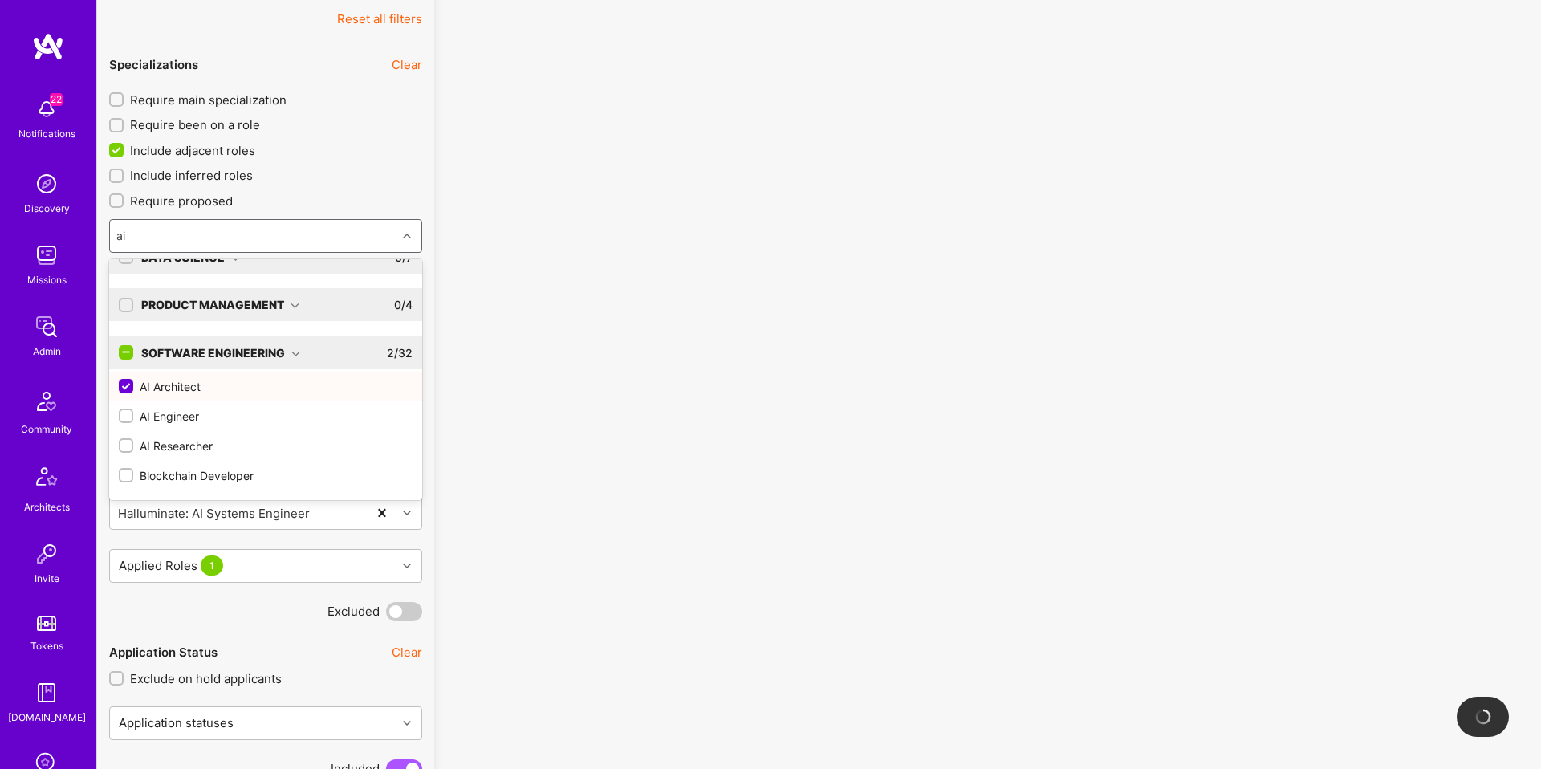
type input "ai"
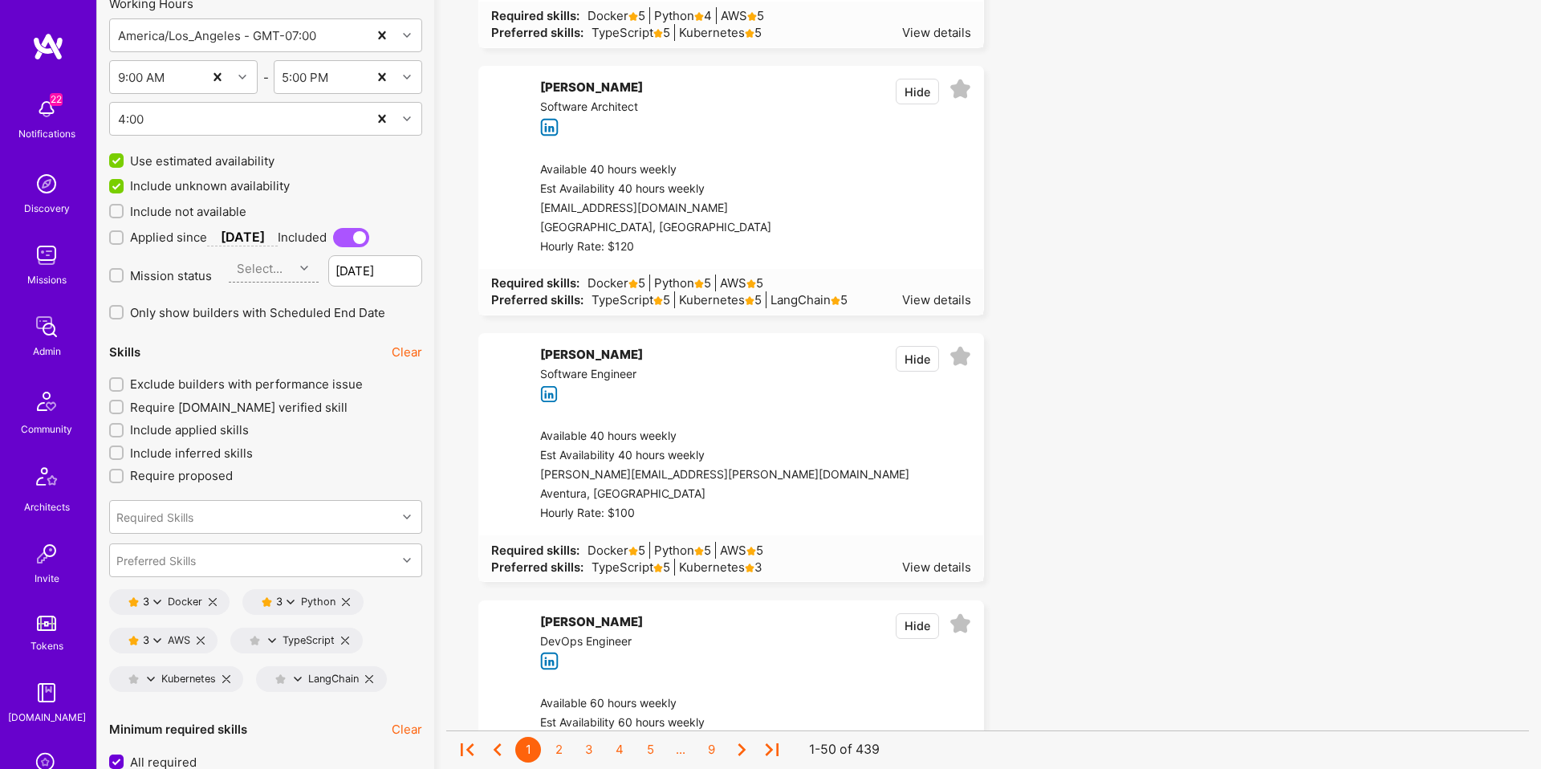
scroll to position [1986, 0]
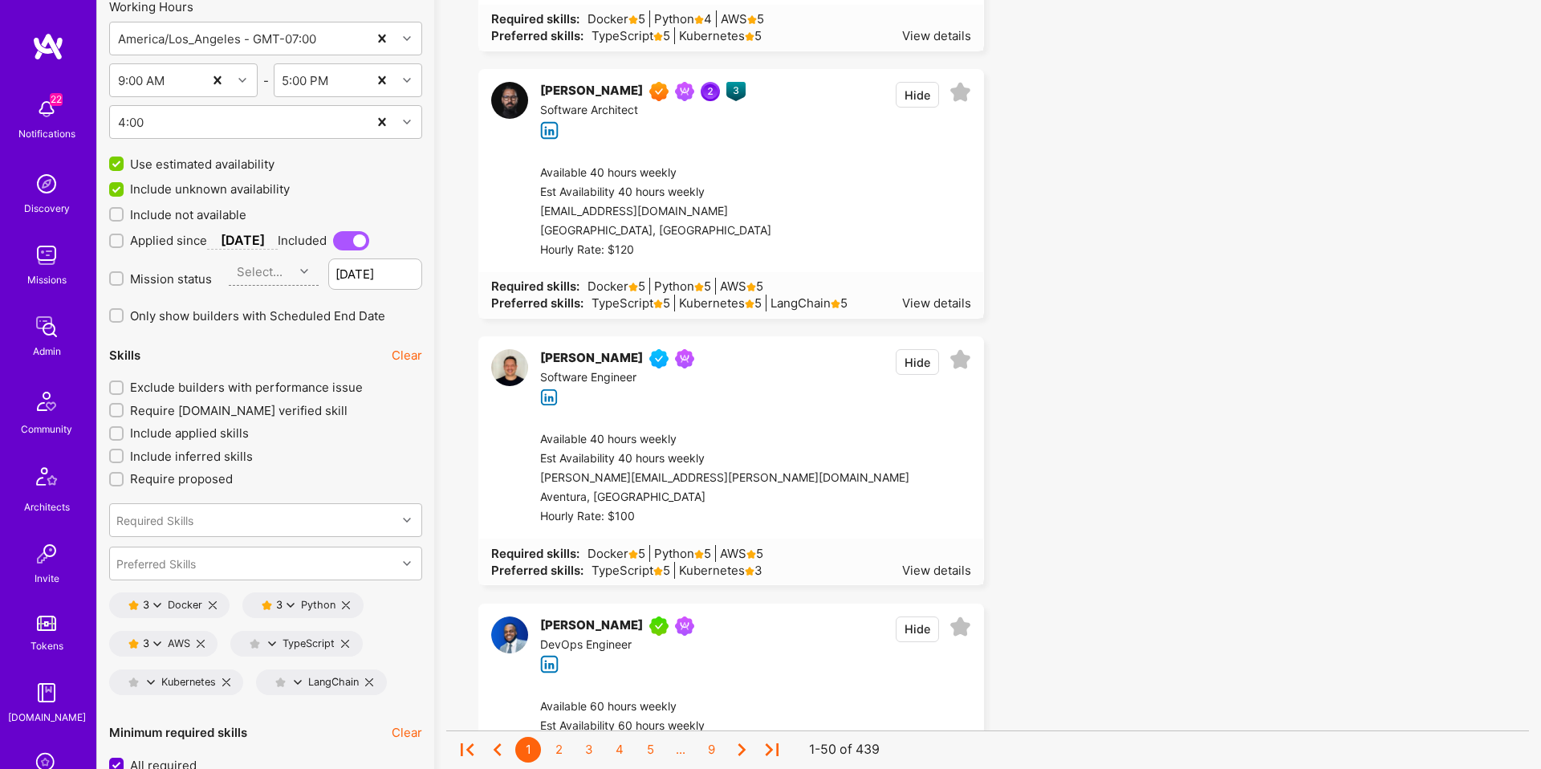
click at [247, 389] on span "Exclude builders with performance issue" at bounding box center [246, 387] width 233 height 17
click at [124, 389] on input "Exclude builders with performance issue" at bounding box center [117, 388] width 11 height 11
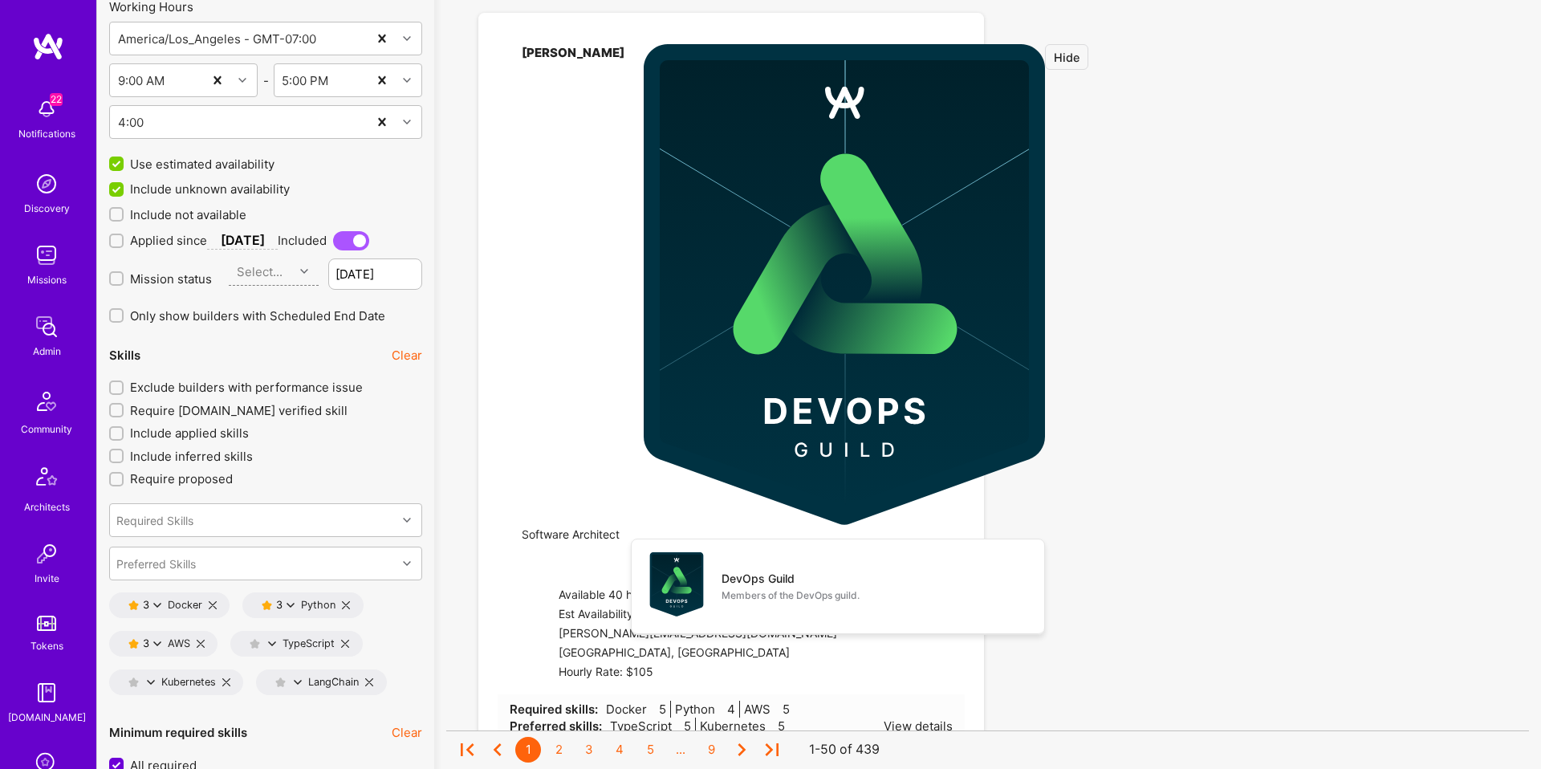
checkbox input "true"
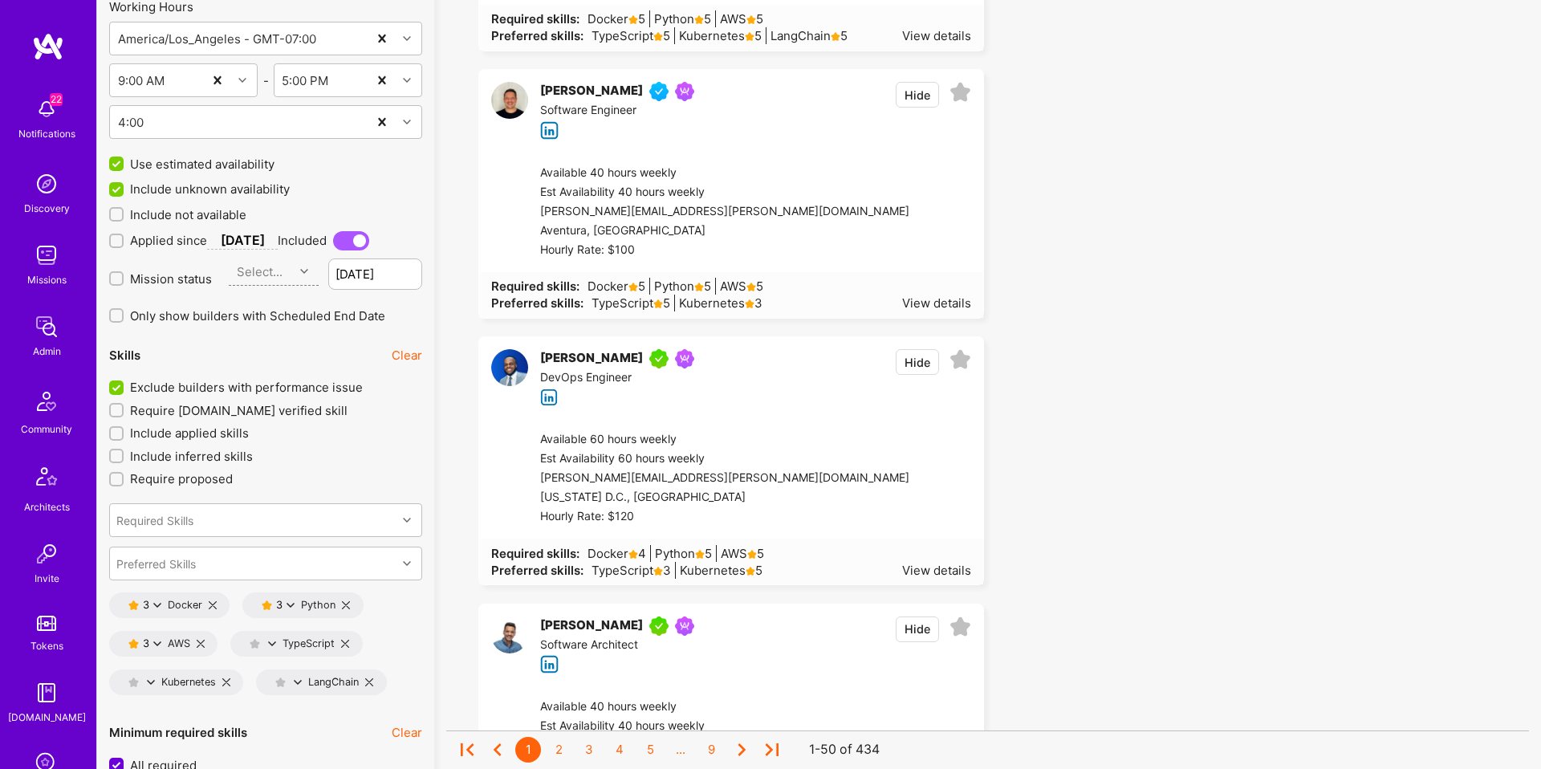
scroll to position [2464, 0]
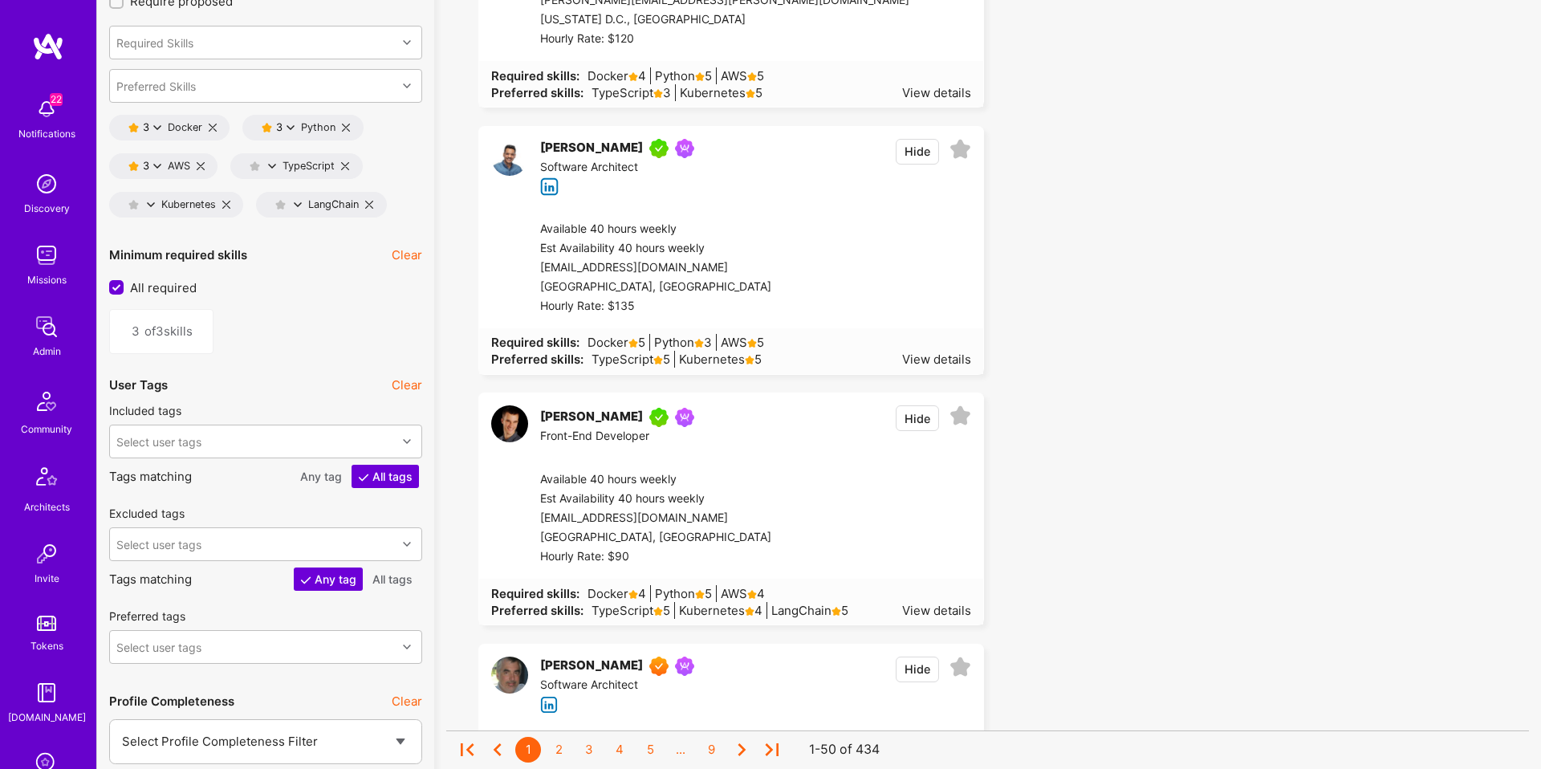
click at [280, 541] on div "Select user tags" at bounding box center [265, 544] width 313 height 34
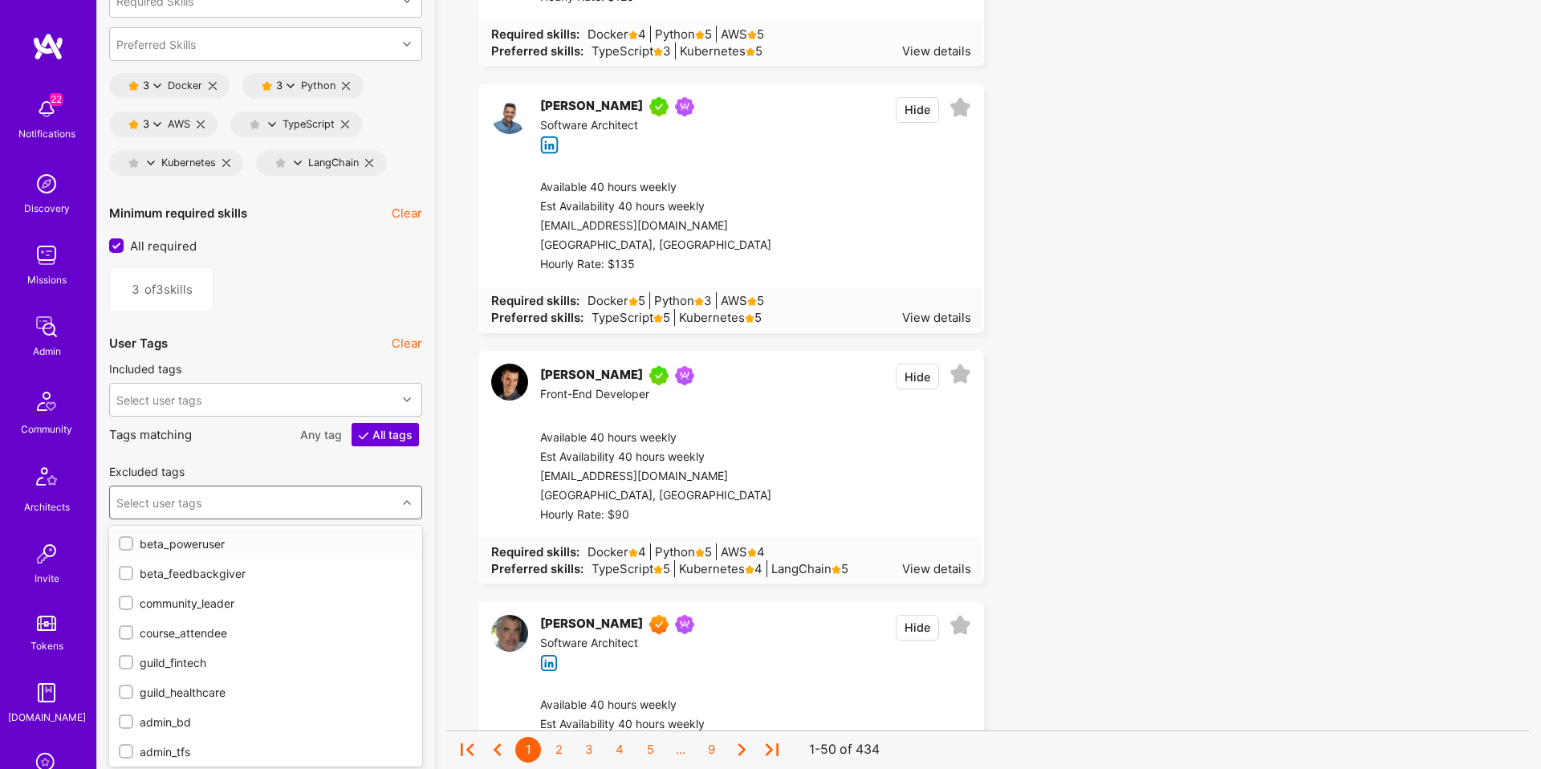
scroll to position [2509, 0]
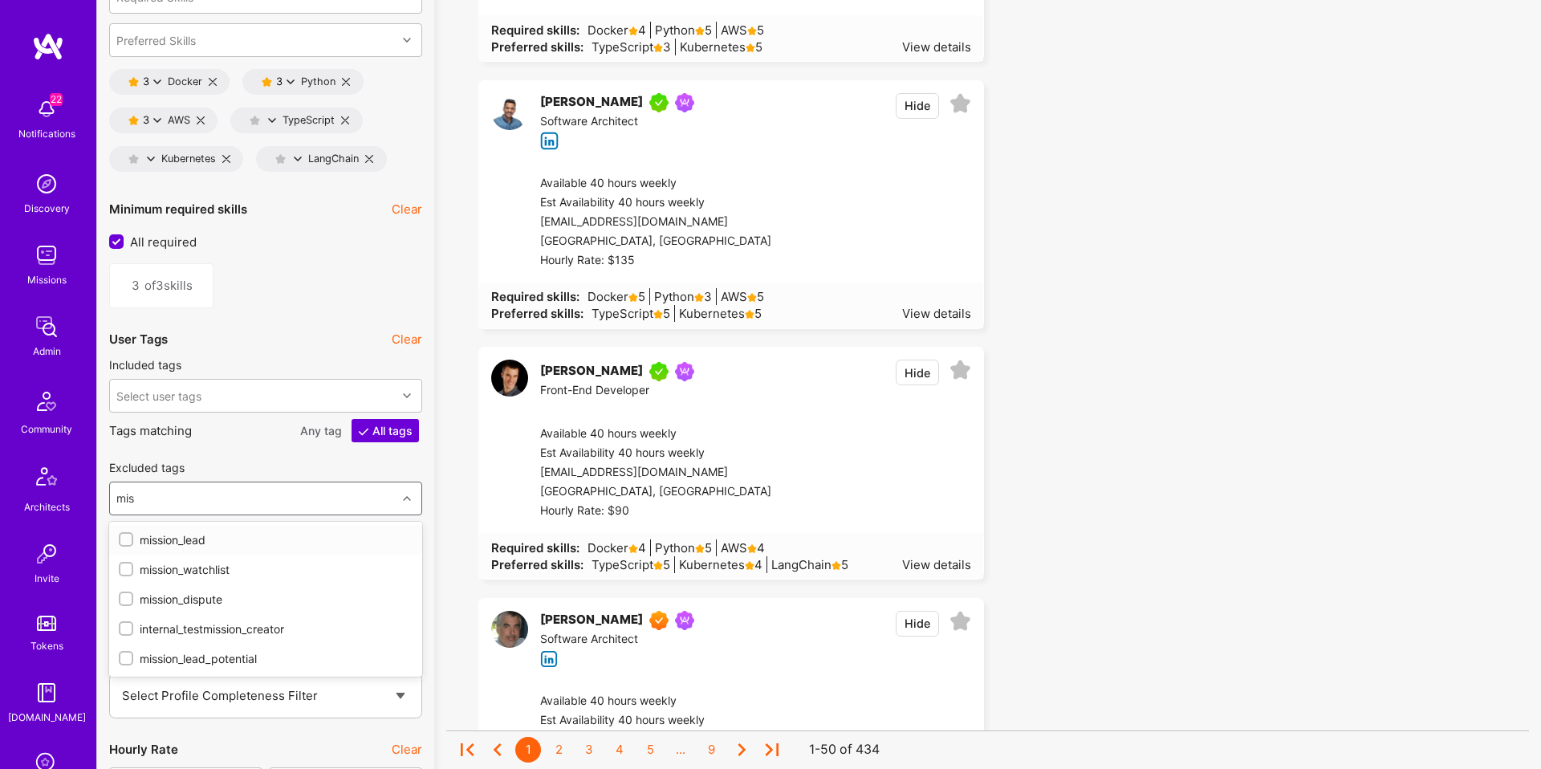
type input "miss"
click at [206, 571] on div "mission_watchlist" at bounding box center [266, 569] width 294 height 17
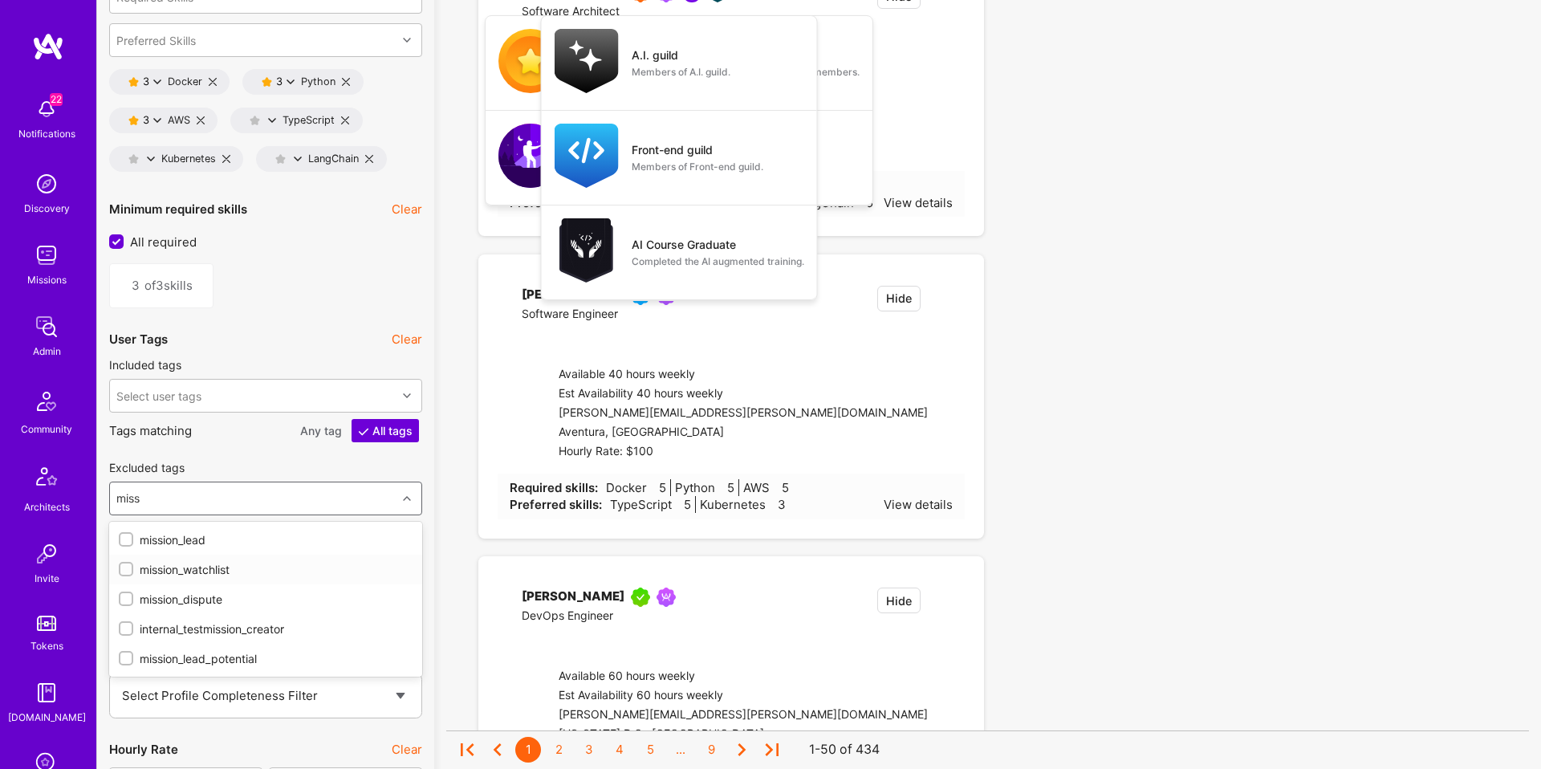
checkbox input "true"
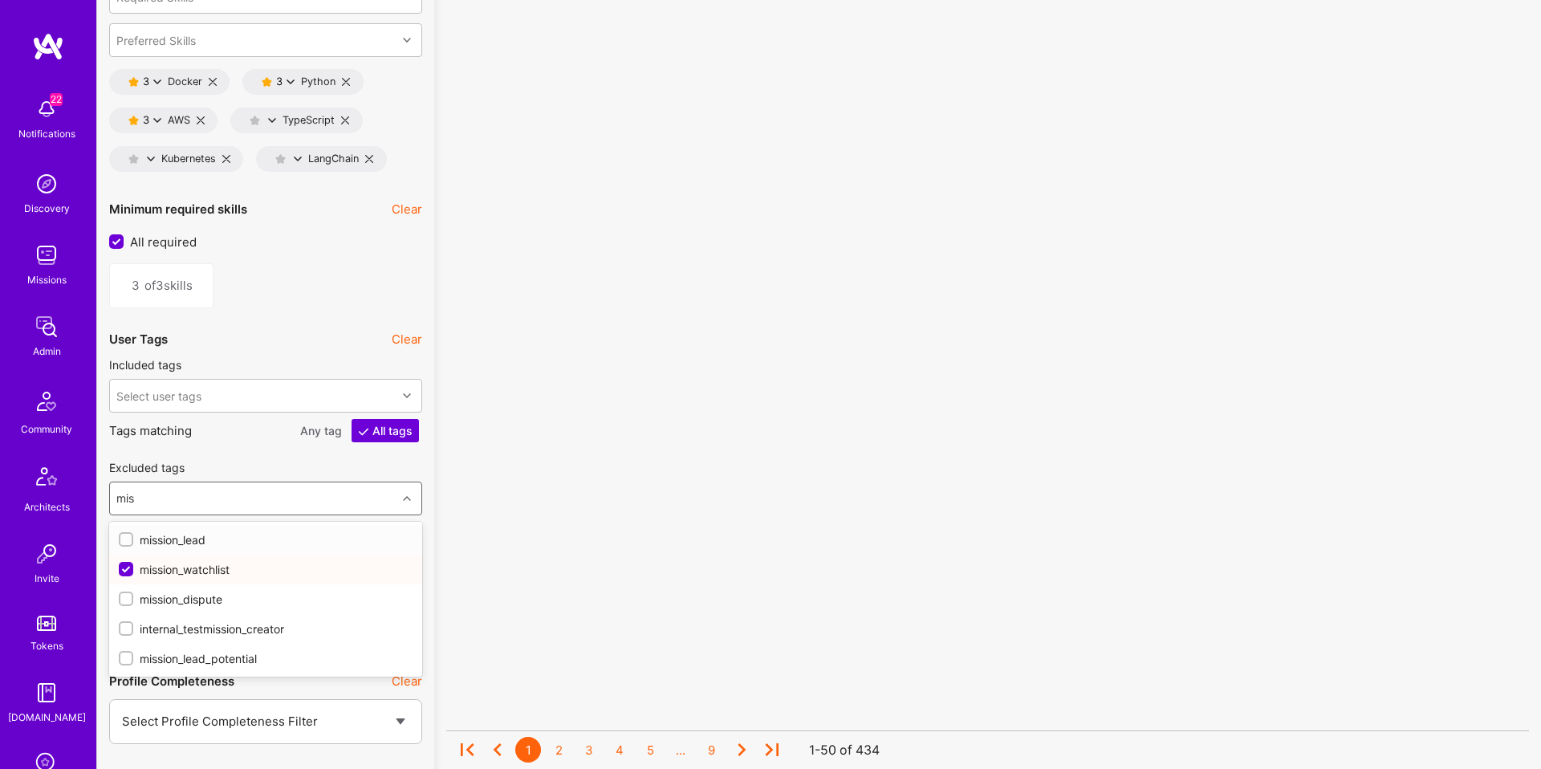
type input "miss"
click at [189, 596] on div "mission_dispute" at bounding box center [266, 599] width 294 height 17
checkbox input "true"
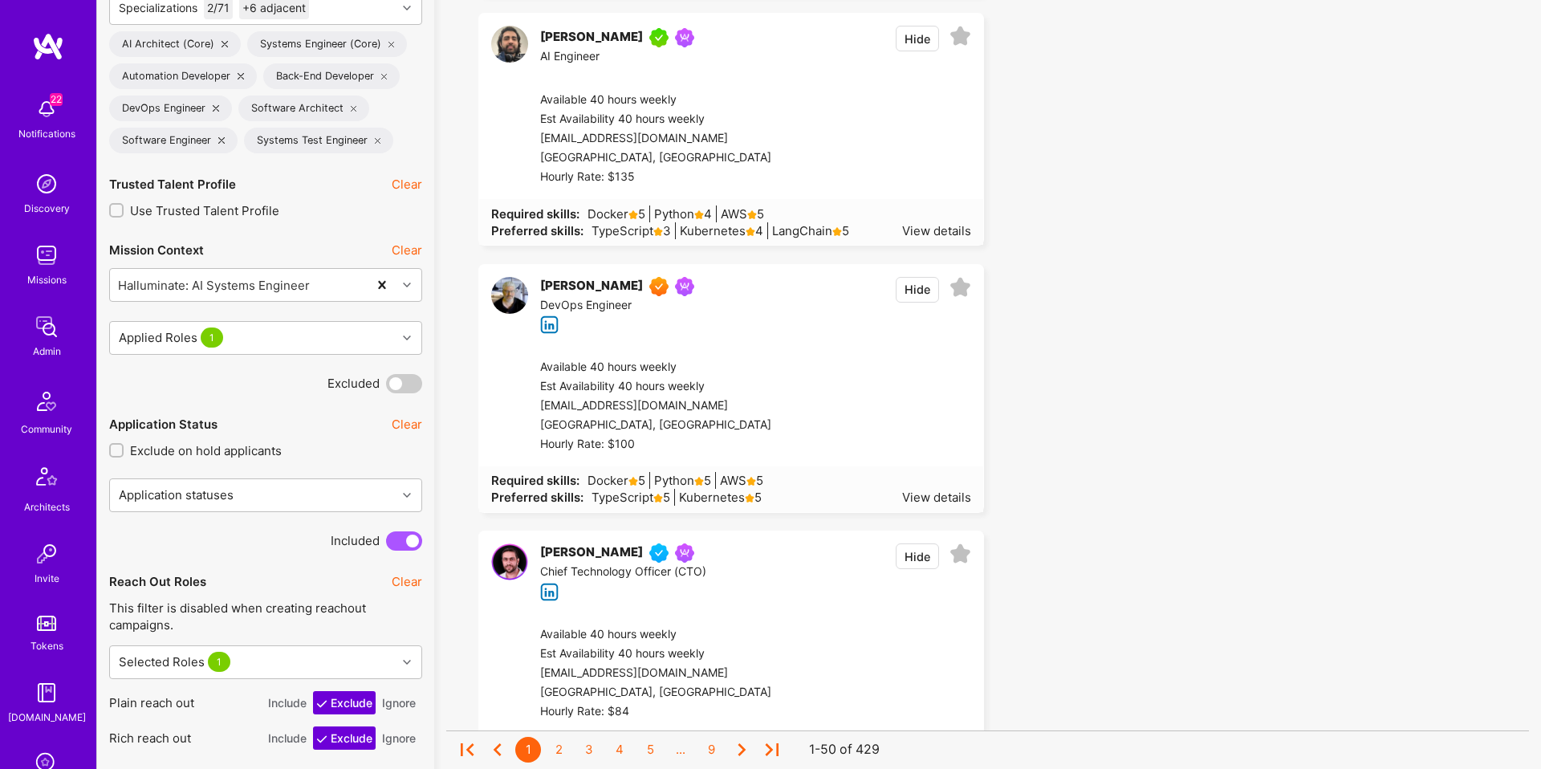
scroll to position [724, 0]
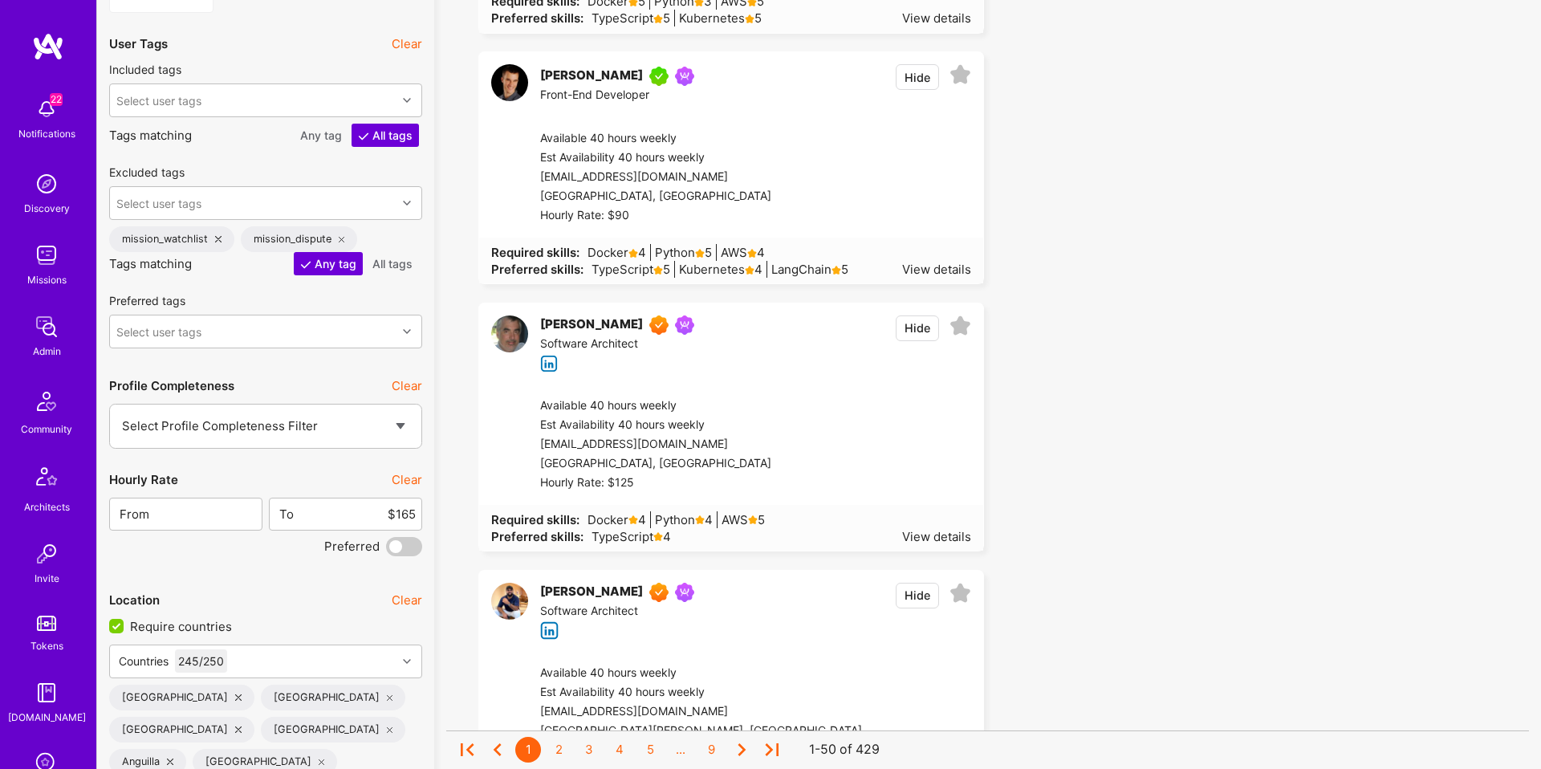
scroll to position [2808, 0]
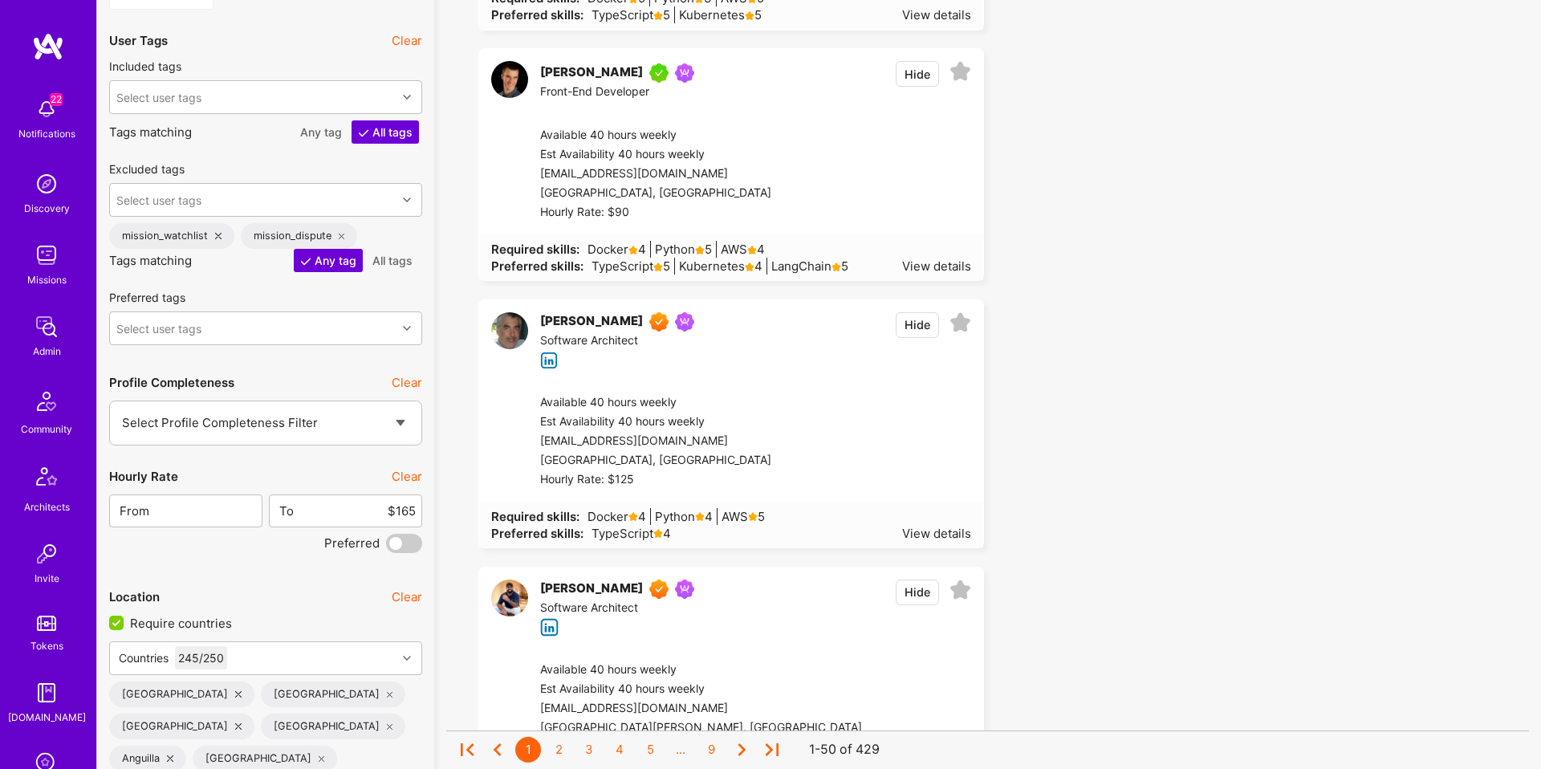
drag, startPoint x: 909, startPoint y: 72, endPoint x: 1169, endPoint y: 231, distance: 304.8
click at [909, 72] on button "Hide" at bounding box center [917, 74] width 43 height 26
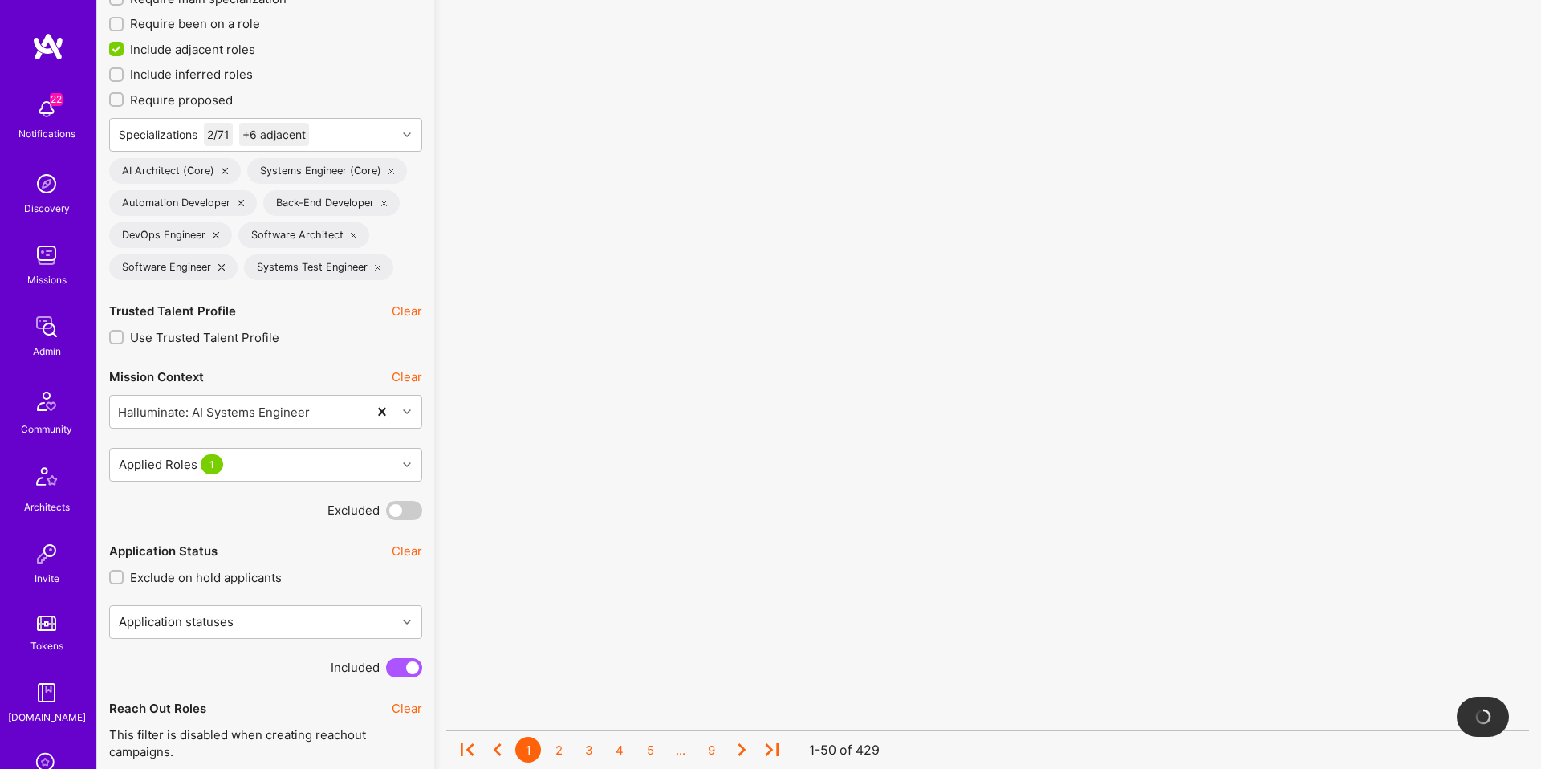
scroll to position [603, 0]
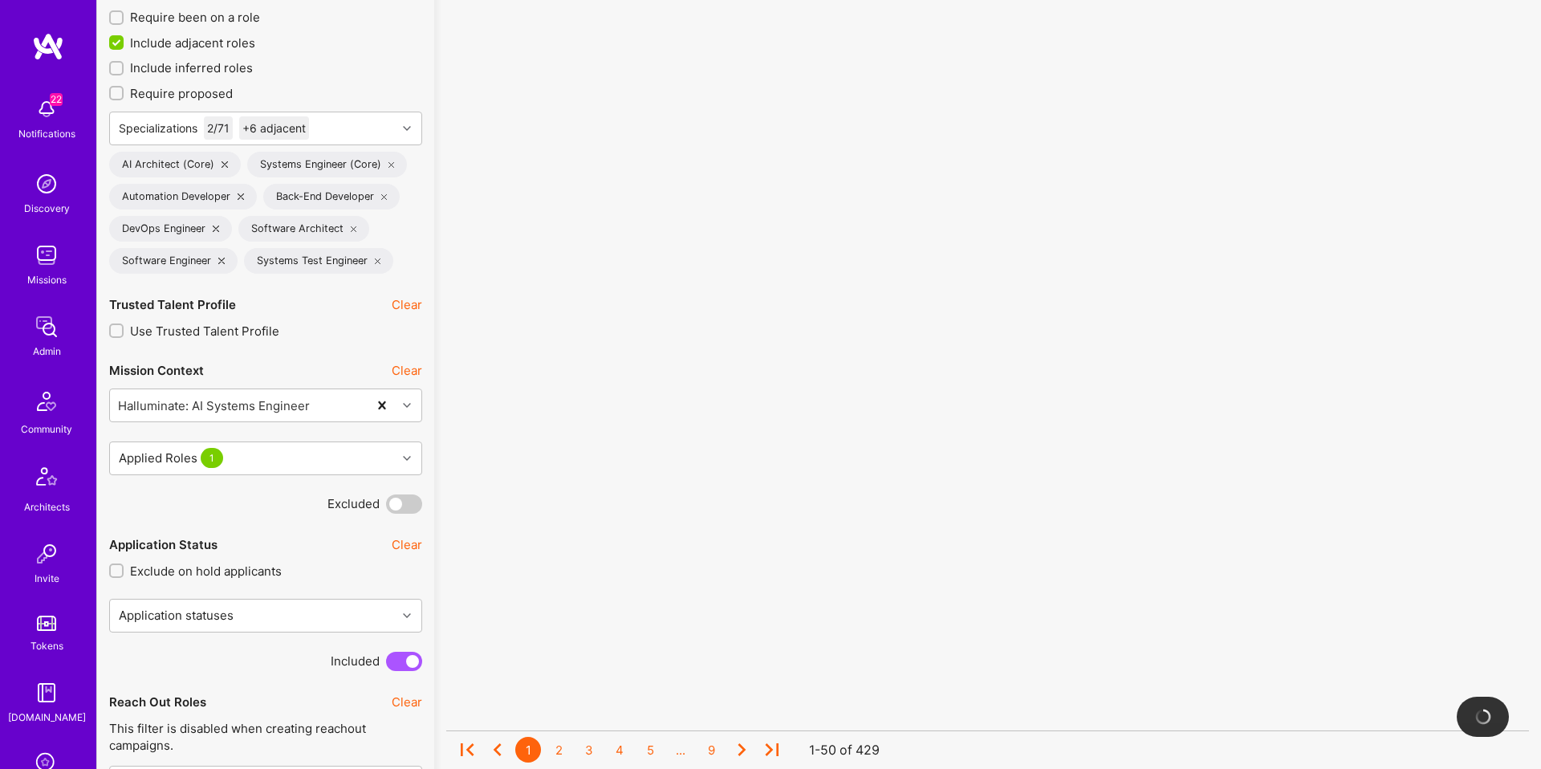
drag, startPoint x: 241, startPoint y: 195, endPoint x: 310, endPoint y: 190, distance: 69.2
click at [241, 195] on icon at bounding box center [241, 196] width 6 height 6
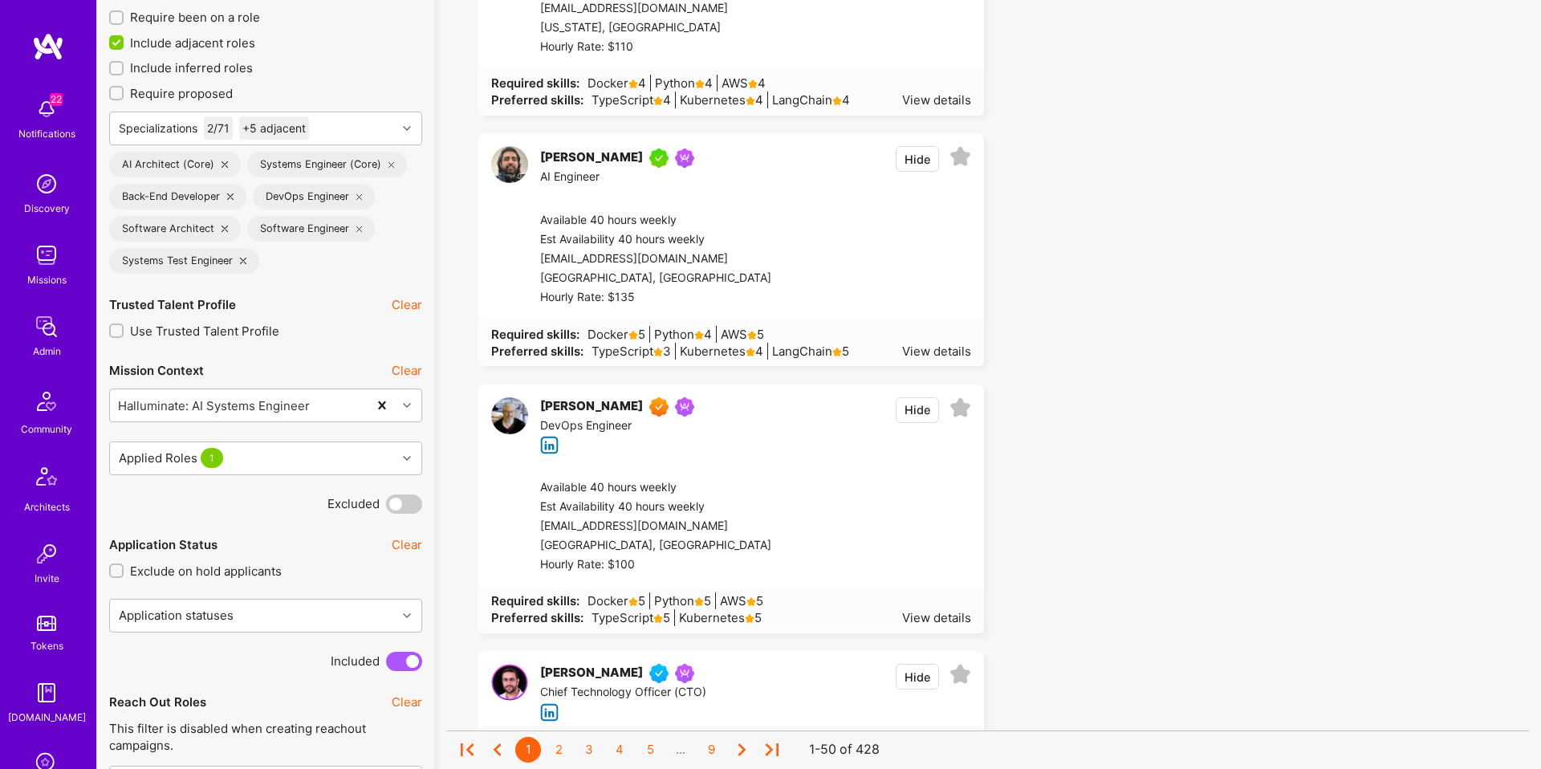
click at [363, 194] on icon at bounding box center [359, 196] width 6 height 6
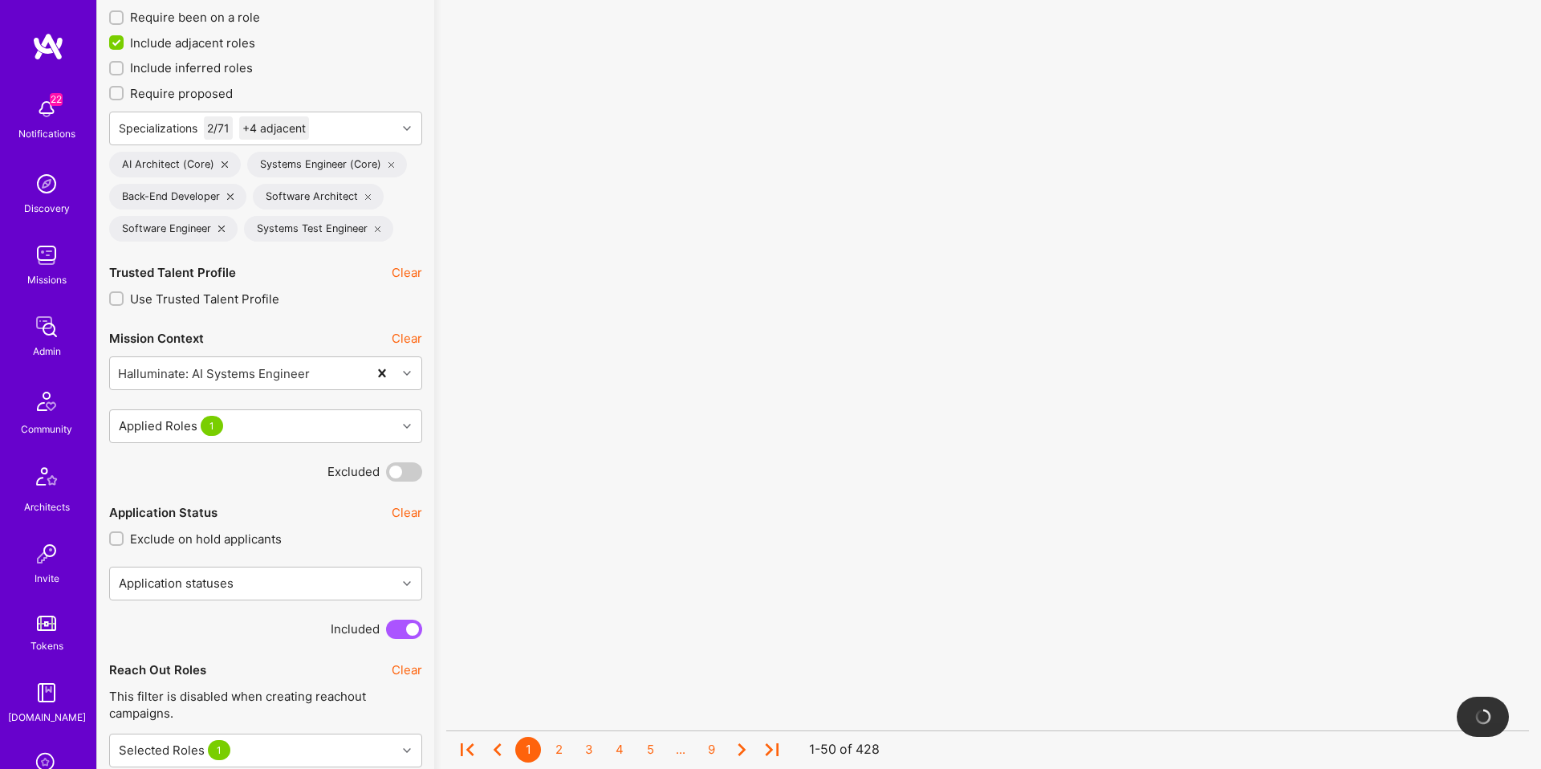
click at [362, 200] on div "Software Architect" at bounding box center [319, 197] width 132 height 26
click at [379, 228] on icon at bounding box center [378, 229] width 6 height 6
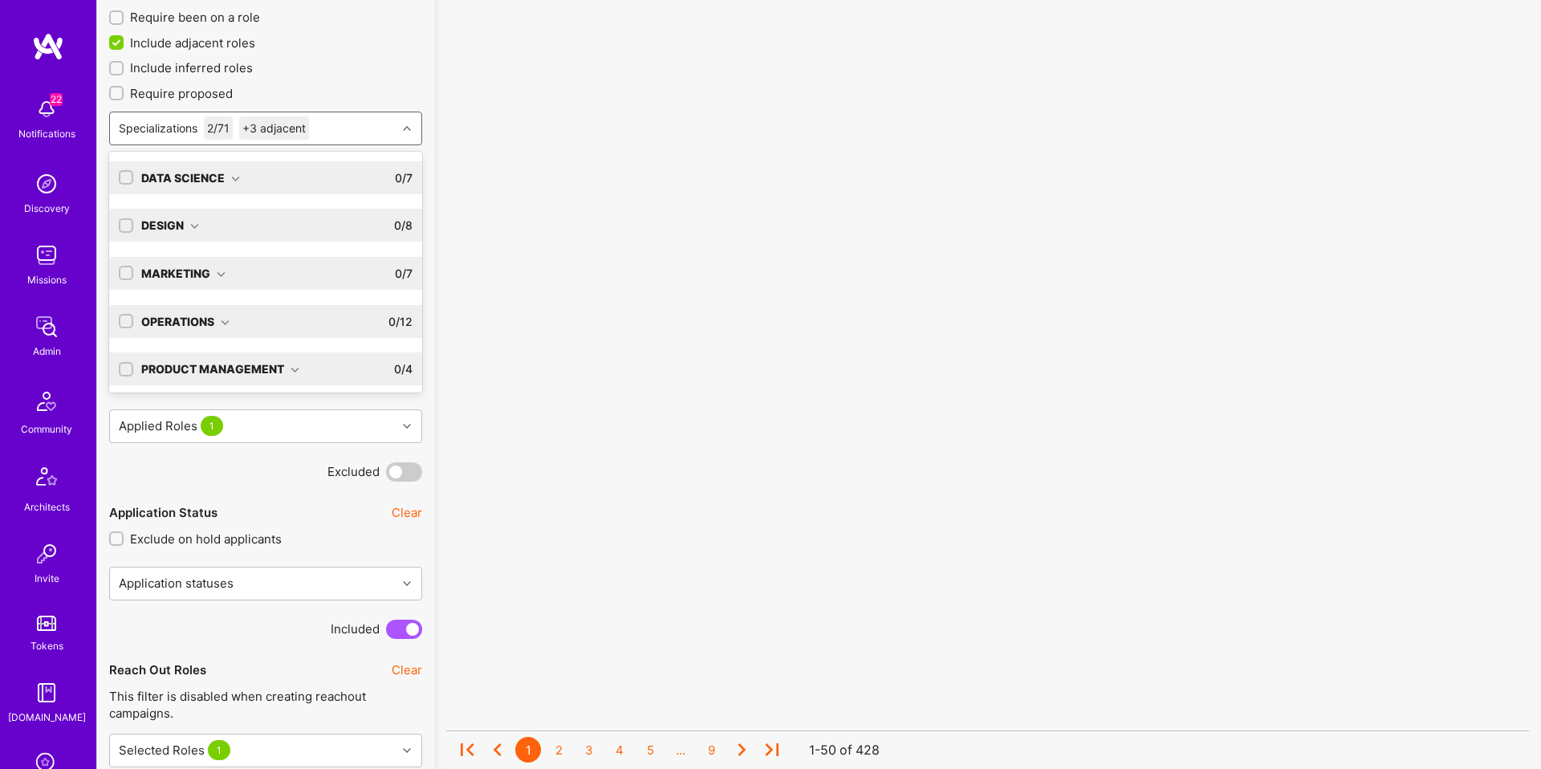
click at [358, 130] on div "Specializations 2 / 71 +3 adjacent" at bounding box center [253, 128] width 287 height 32
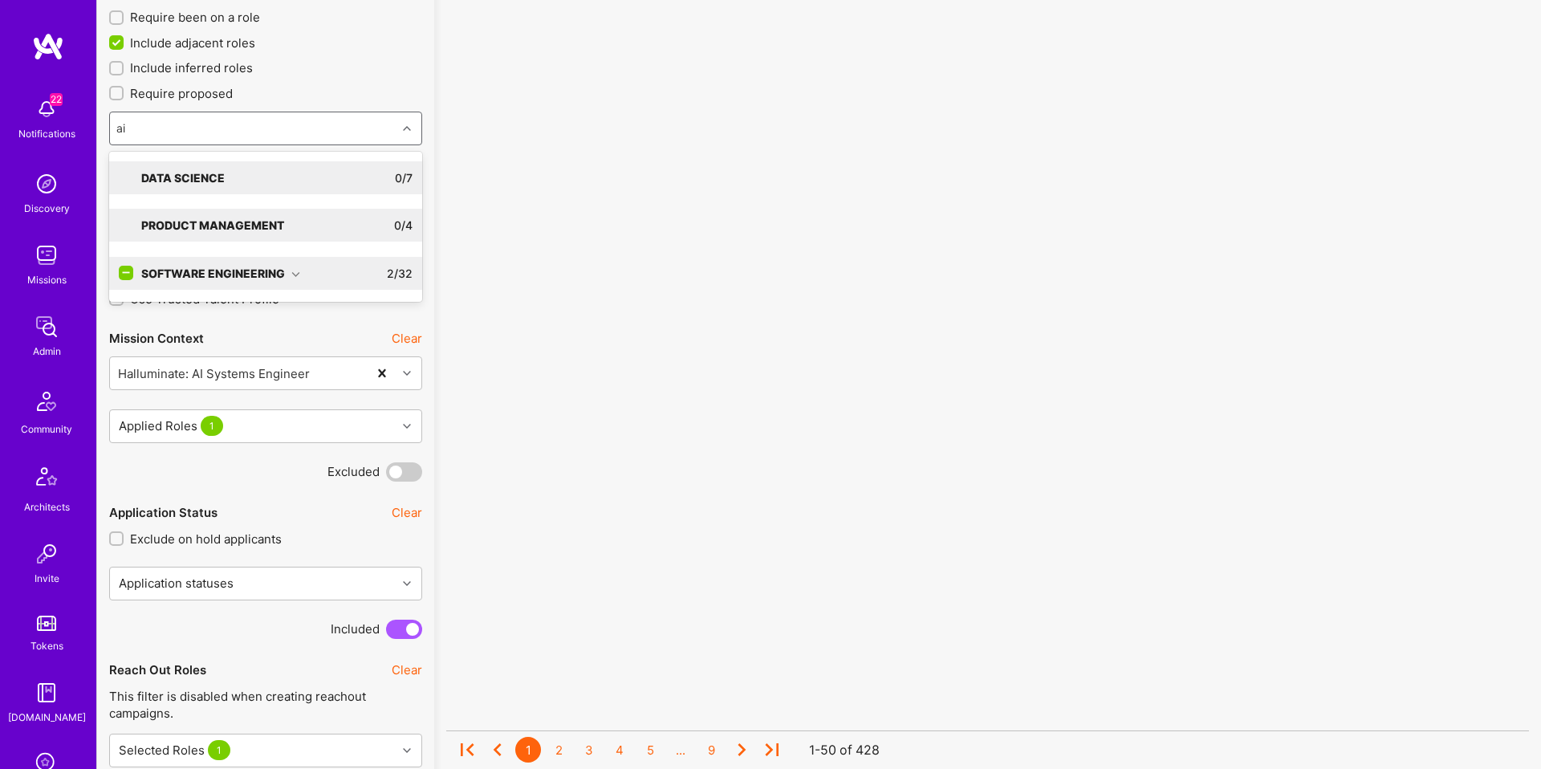
type input "ai e"
click at [364, 173] on div "Software Engineering 2 / 32" at bounding box center [272, 177] width 279 height 33
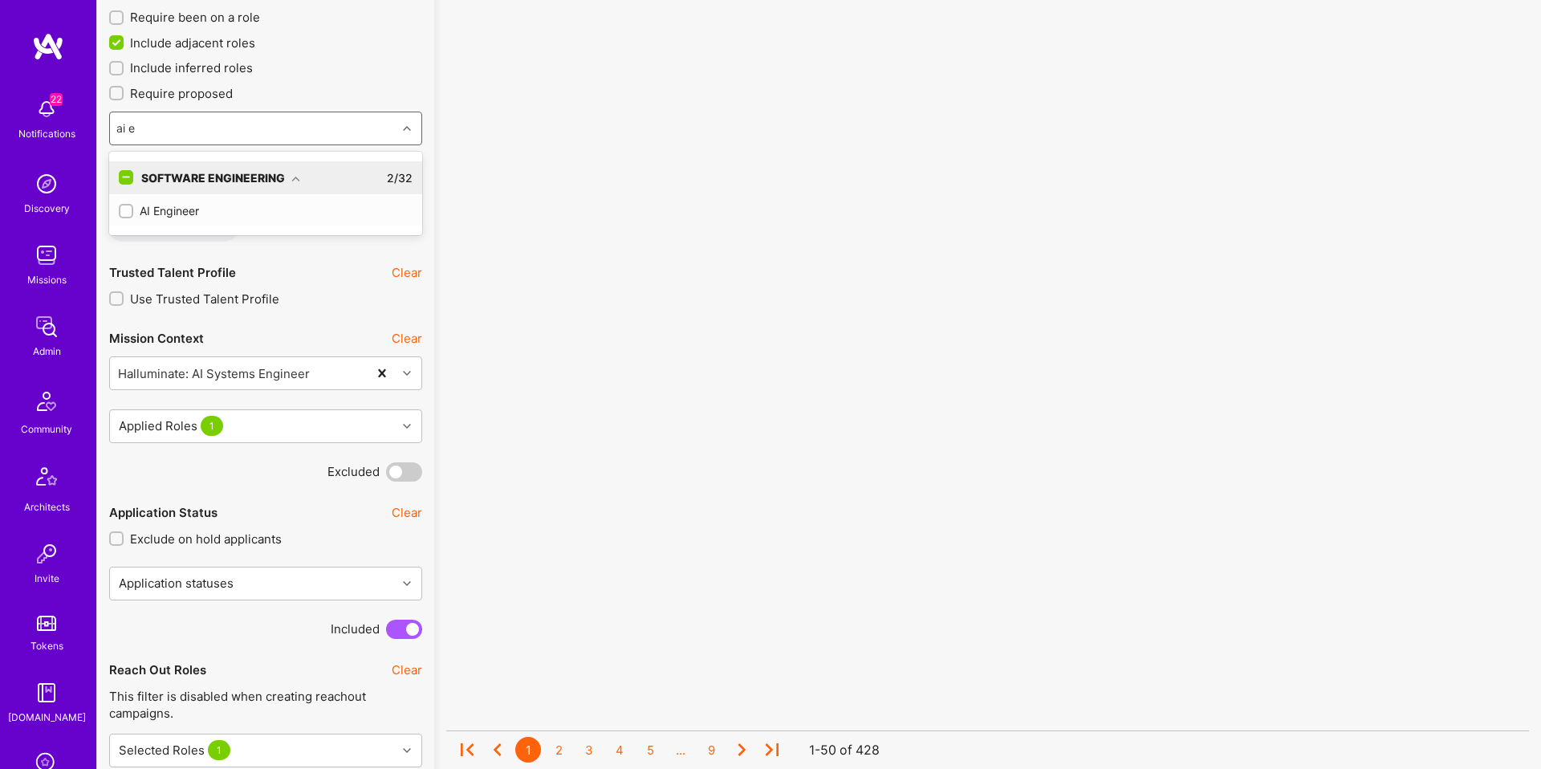
click at [189, 209] on div "AI Engineer" at bounding box center [266, 210] width 294 height 17
checkbox input "true"
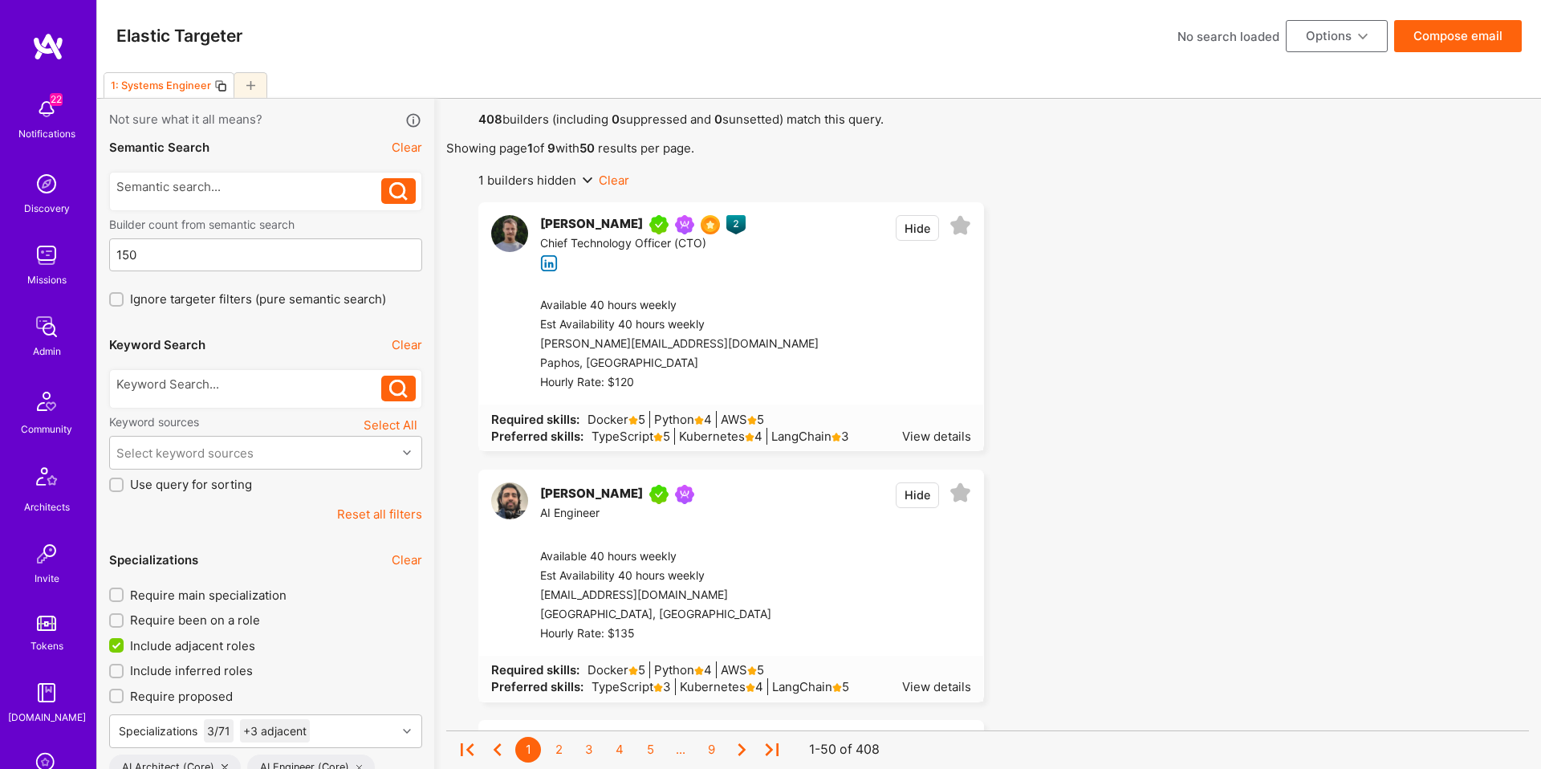
click at [1437, 30] on button "Compose email" at bounding box center [1458, 36] width 128 height 32
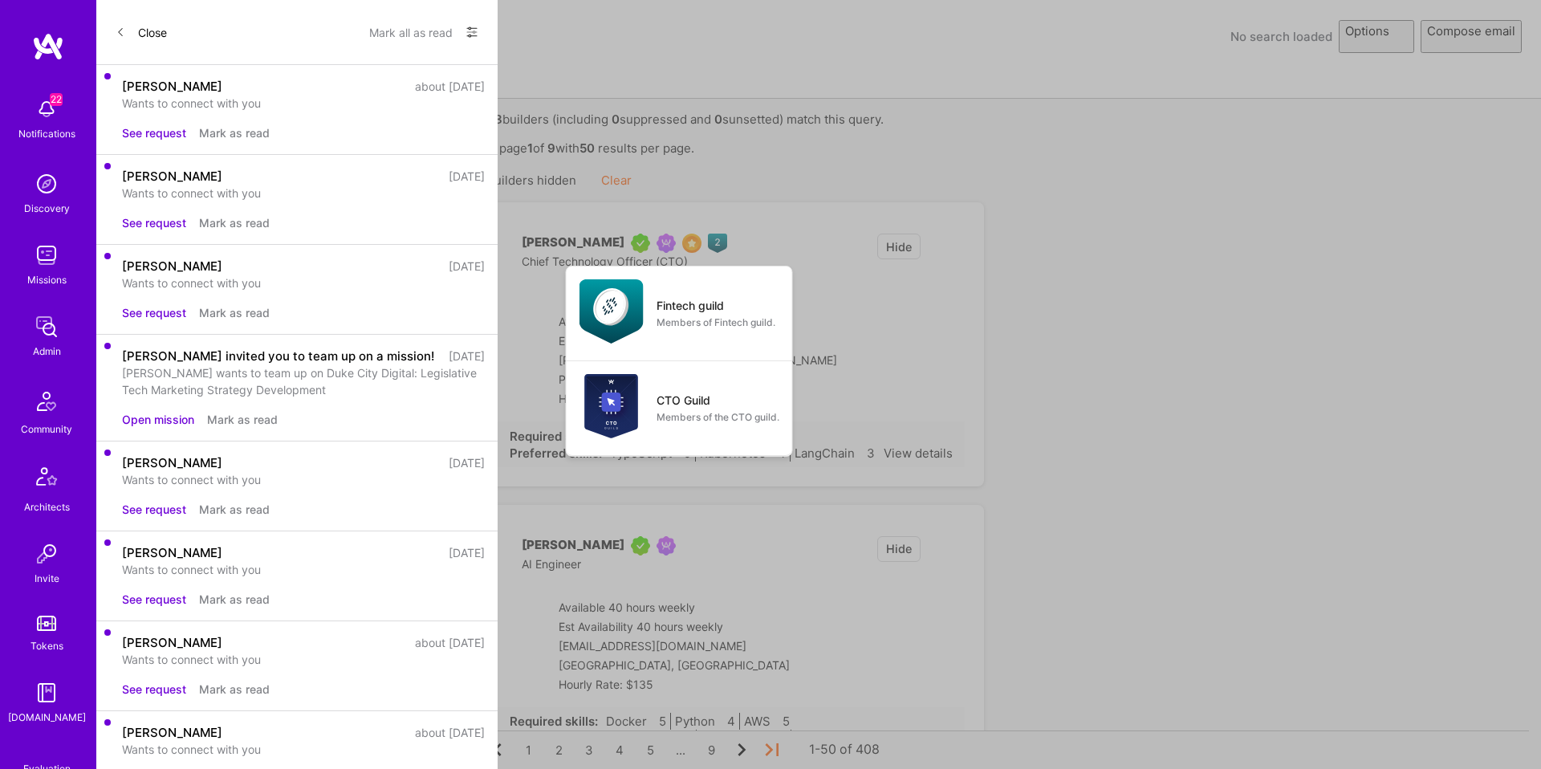
select select "rich-reachout"
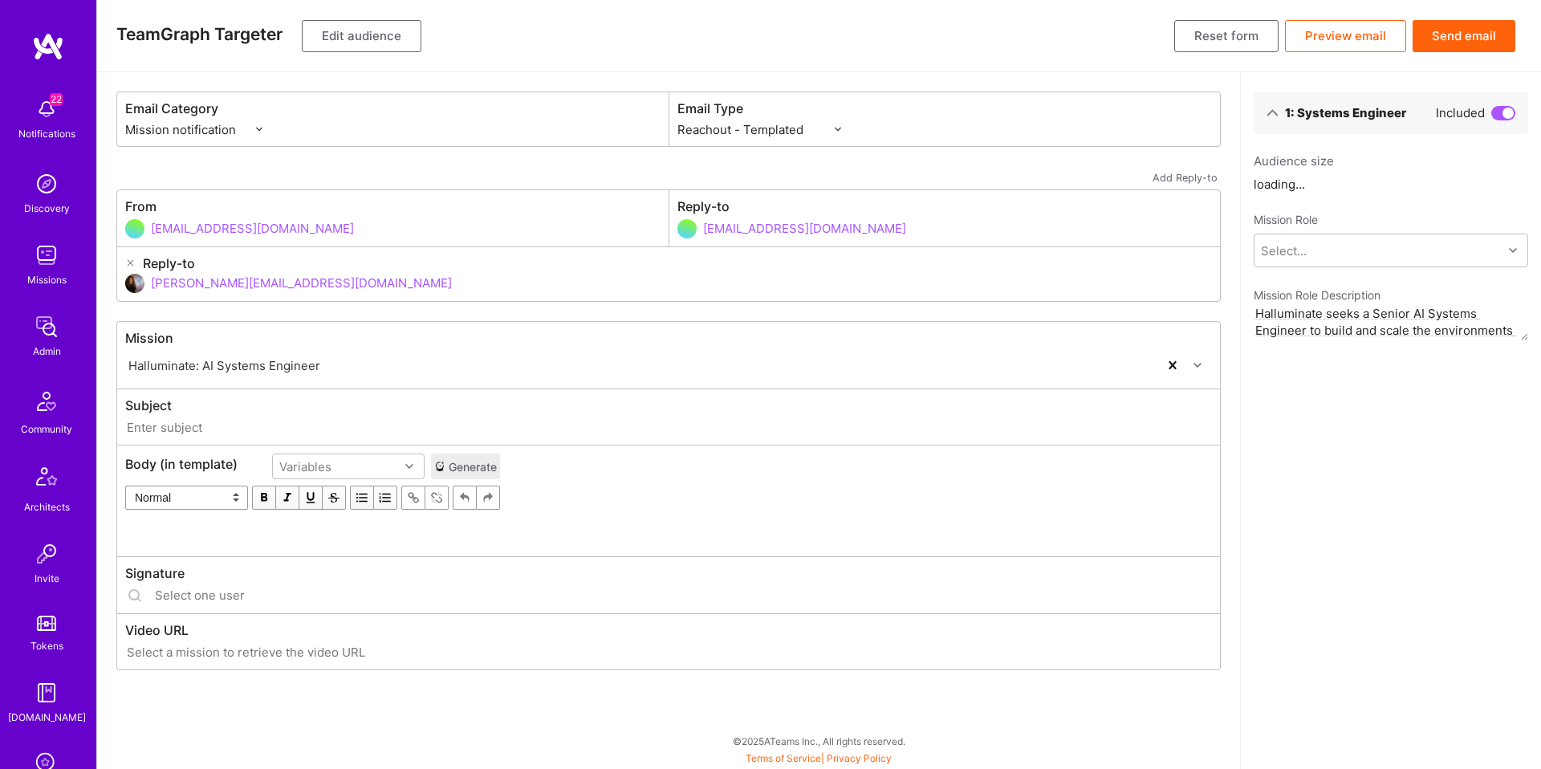
type input "A.Team // Halluminate: AI Systems Engineer"
type input "luisteofilo@a.team"
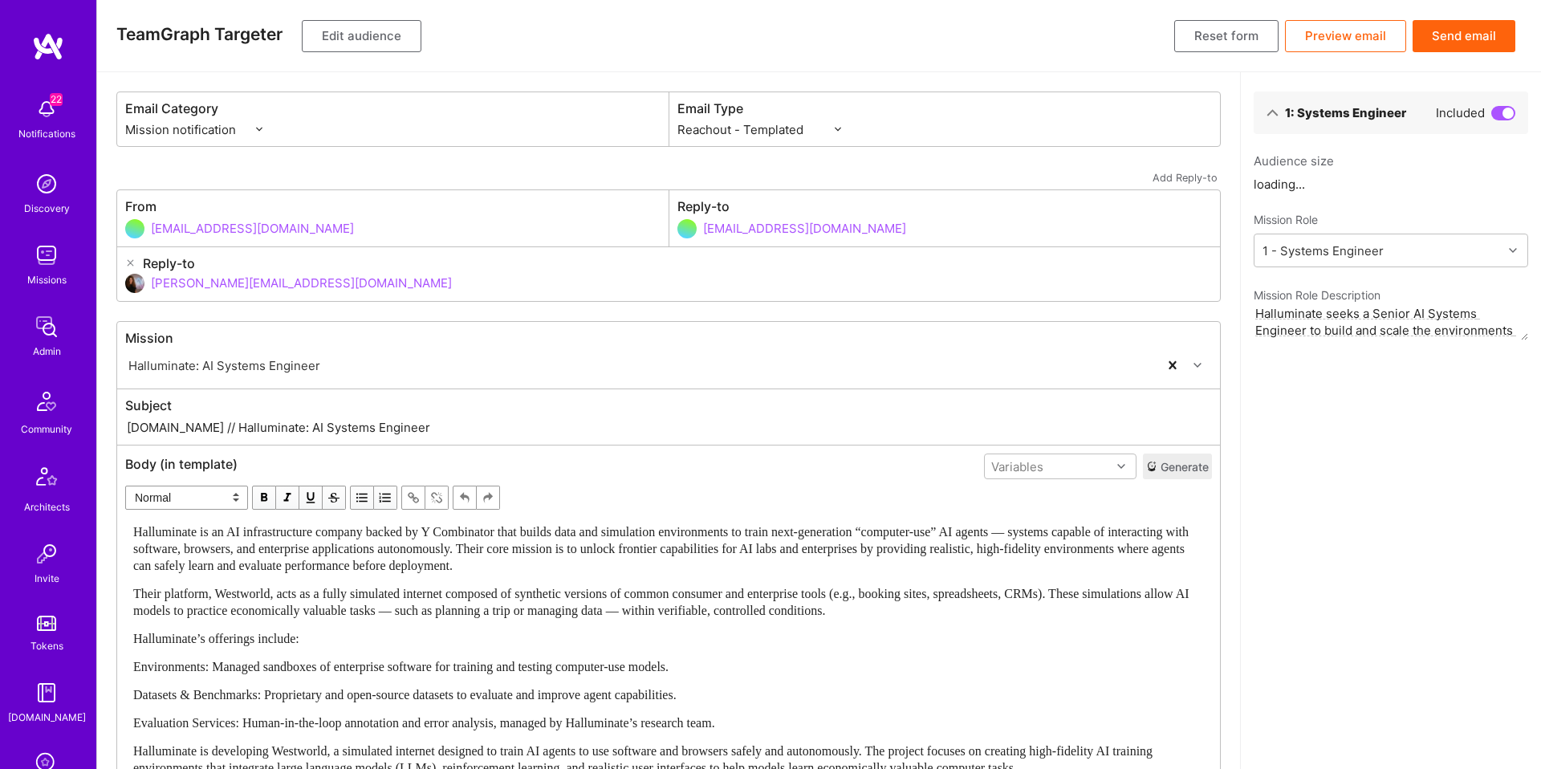
click at [1158, 473] on button "Generate" at bounding box center [1177, 467] width 69 height 26
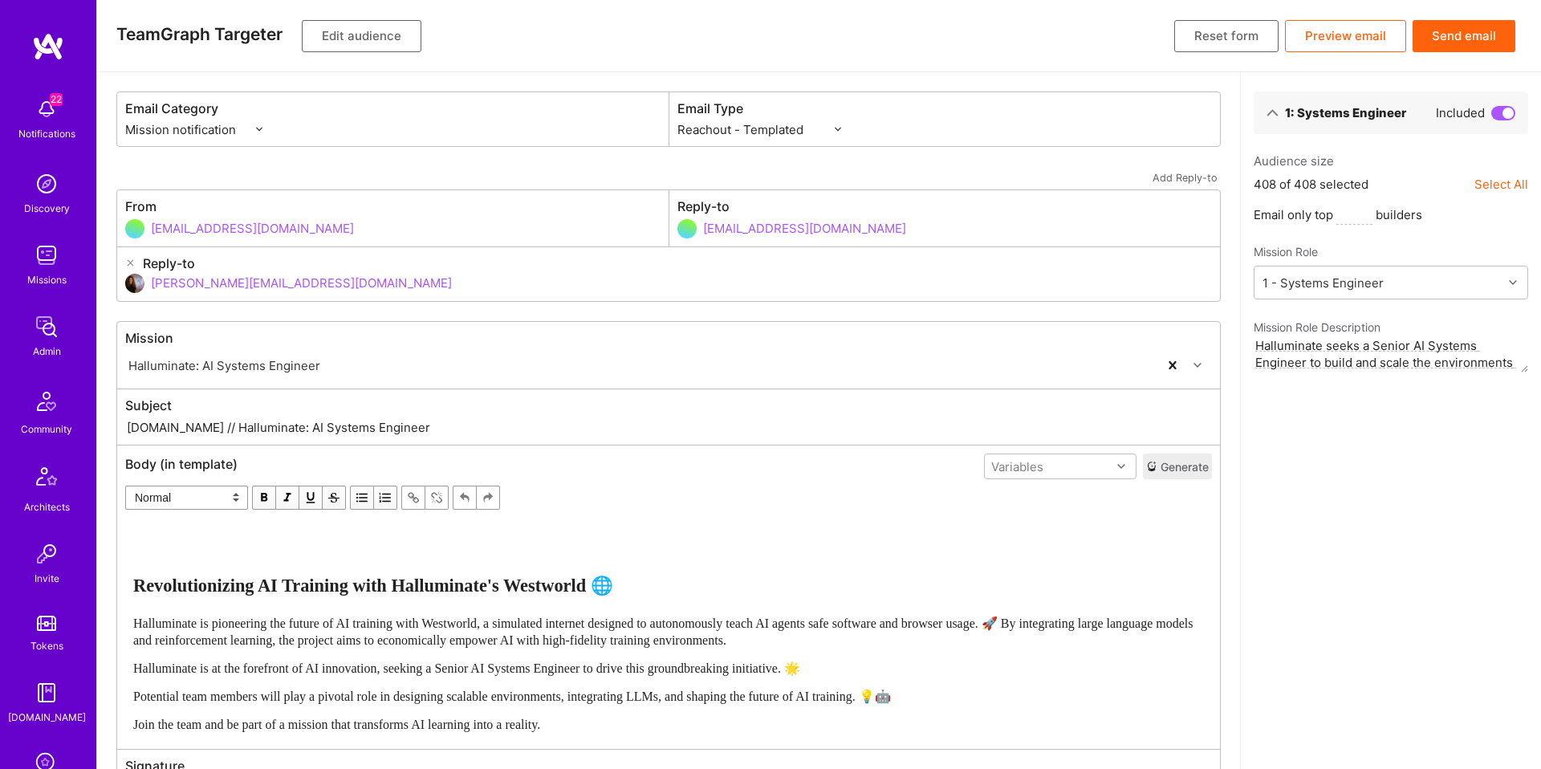
click at [1447, 35] on button "Send email" at bounding box center [1464, 36] width 103 height 32
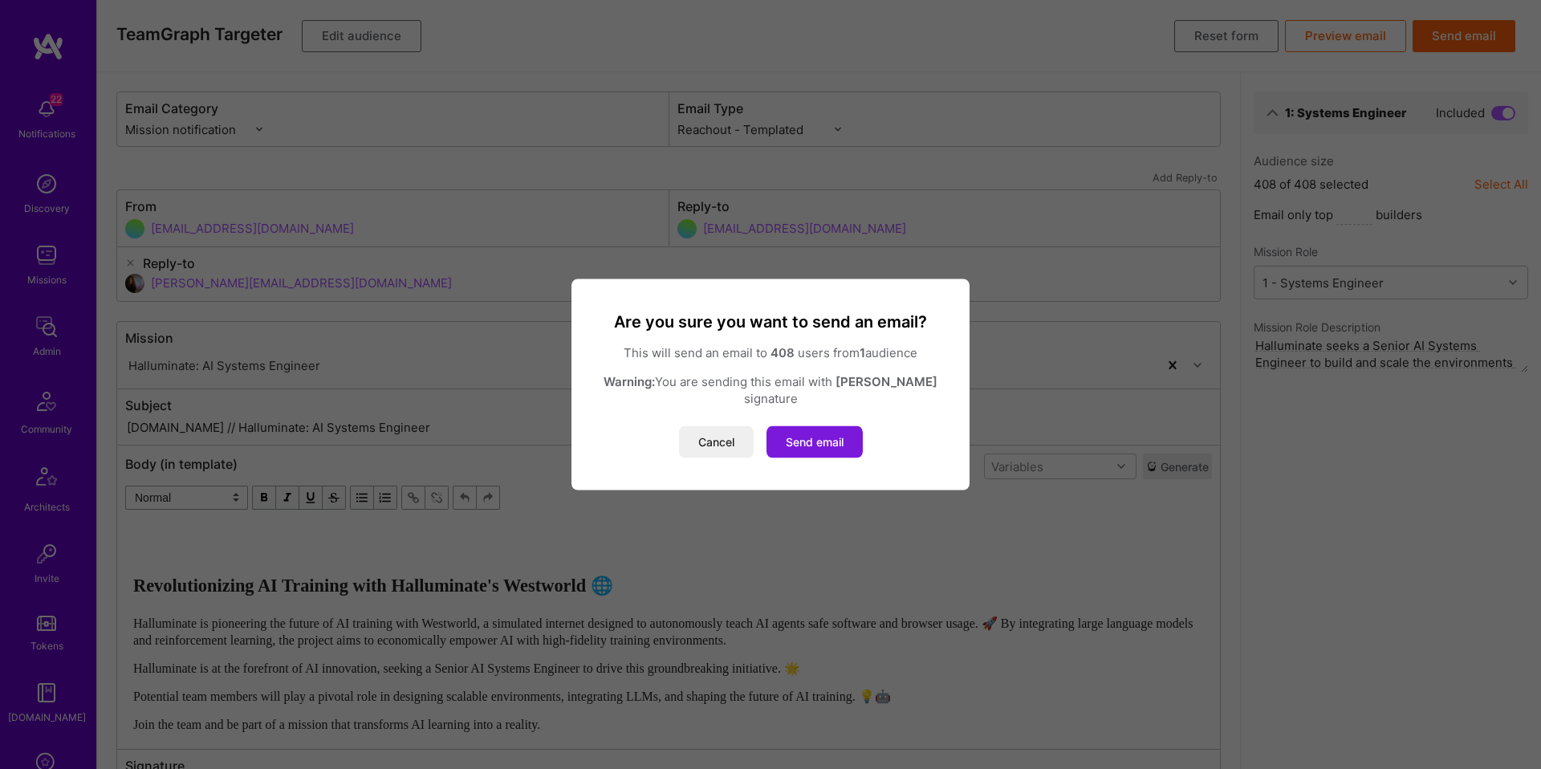
click at [815, 440] on button "Send email" at bounding box center [815, 442] width 96 height 32
